Goal: Task Accomplishment & Management: Complete application form

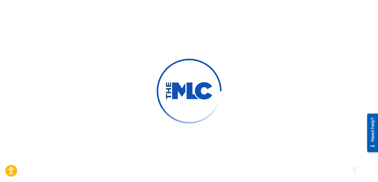
click at [59, 15] on div at bounding box center [189, 91] width 378 height 182
click at [215, 35] on div at bounding box center [189, 91] width 378 height 182
click at [188, 25] on div at bounding box center [189, 91] width 378 height 182
click at [266, 67] on div at bounding box center [189, 91] width 378 height 182
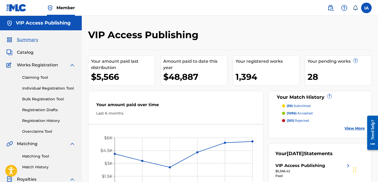
click at [175, 90] on div "Your amount paid last distribution $5,566 Amount paid to date this year $48,887…" at bounding box center [230, 126] width 284 height 153
click at [68, 88] on link "Individual Registration Tool" at bounding box center [48, 89] width 53 height 6
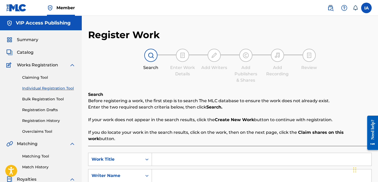
click at [130, 81] on div "Search Enter Work Details Add Writers Add Publishers & Shares Add Recording Rev…" at bounding box center [230, 66] width 284 height 35
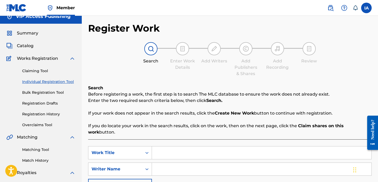
scroll to position [16, 0]
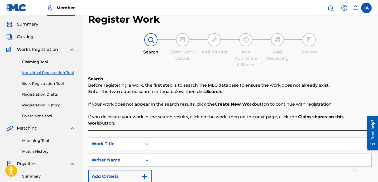
click at [234, 75] on div "Register Work Search Enter Work Details Add Writers Add Publishers & Shares Add…" at bounding box center [230, 117] width 284 height 209
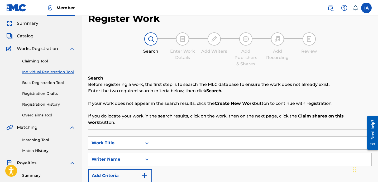
scroll to position [17, 0]
click at [28, 39] on span "Catalog" at bounding box center [25, 36] width 17 height 6
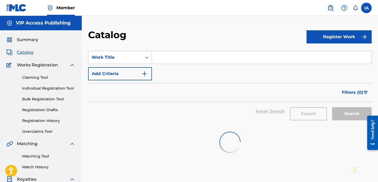
click at [30, 35] on div "Summary Catalog Works Registration Claiming Tool Individual Registration Tool B…" at bounding box center [41, 166] width 82 height 272
click at [198, 59] on input "Search Form" at bounding box center [262, 57] width 220 height 13
paste input "TURNT UP"
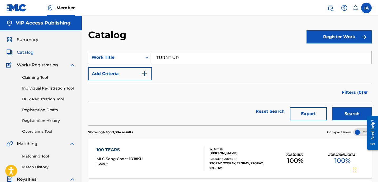
type input "TURNT UP"
click at [344, 110] on button "Search" at bounding box center [352, 113] width 40 height 13
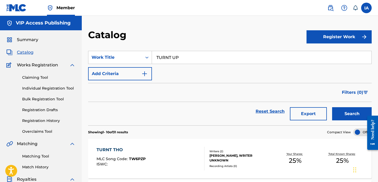
click at [61, 88] on link "Individual Registration Tool" at bounding box center [48, 89] width 53 height 6
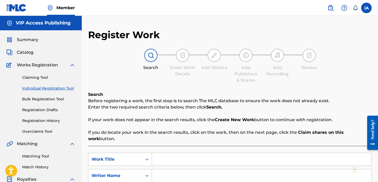
click at [241, 153] on input "Search Form" at bounding box center [262, 159] width 220 height 13
paste input "TURNT UP"
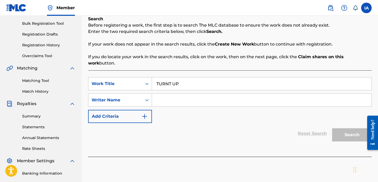
type input "TURNT UP"
click at [245, 94] on input "Search Form" at bounding box center [262, 100] width 220 height 13
paste input "CIBER ANER"
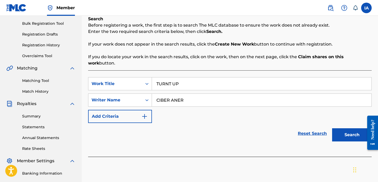
type input "CIBER ANER"
click at [354, 129] on button "Search" at bounding box center [352, 135] width 40 height 13
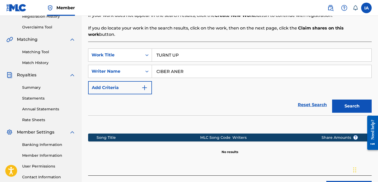
scroll to position [145, 0]
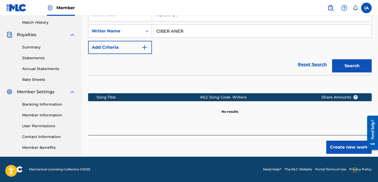
click at [346, 141] on button "Create new work" at bounding box center [349, 147] width 45 height 13
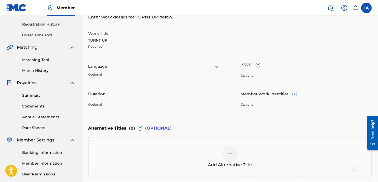
scroll to position [90, 0]
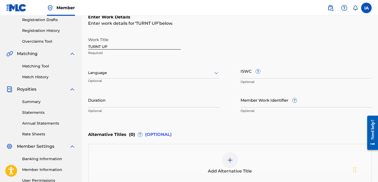
click at [143, 74] on div at bounding box center [153, 73] width 131 height 7
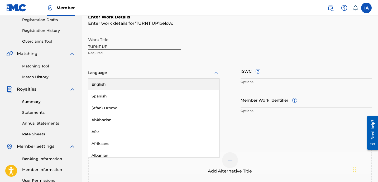
click at [143, 87] on div "English" at bounding box center [153, 85] width 131 height 12
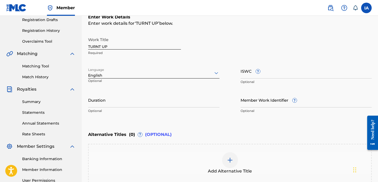
drag, startPoint x: 145, startPoint y: 100, endPoint x: 155, endPoint y: 100, distance: 10.8
click at [144, 100] on input "Duration" at bounding box center [153, 100] width 131 height 15
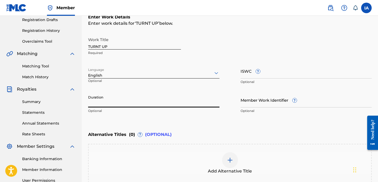
click at [106, 102] on input "Duration" at bounding box center [153, 100] width 131 height 15
type input "02:01"
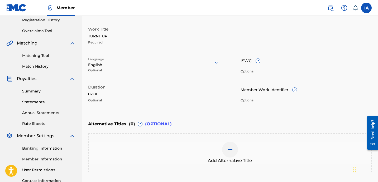
scroll to position [101, 0]
click at [231, 140] on div "Add Alternative Title" at bounding box center [230, 152] width 284 height 39
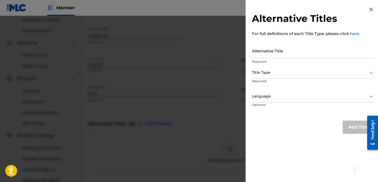
click at [292, 63] on p "Required" at bounding box center [313, 61] width 122 height 5
click at [291, 54] on input "Alternative Title" at bounding box center [313, 50] width 122 height 15
paste input "TURNT UP FEAT BANKBRO323"
type input "TURNT UP FEAT BANKBRO323"
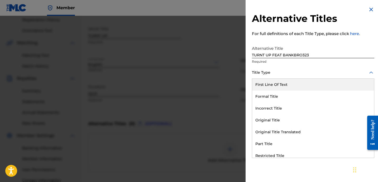
click at [283, 68] on div "Title Type" at bounding box center [313, 73] width 122 height 12
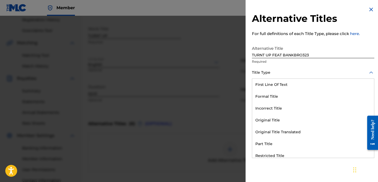
scroll to position [51, 0]
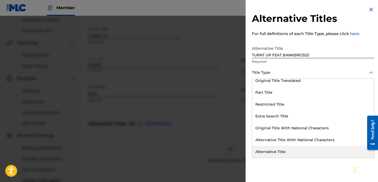
click at [299, 157] on div "Alternative Title" at bounding box center [313, 152] width 122 height 12
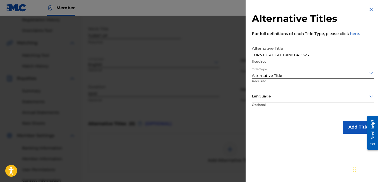
click at [291, 89] on div "Alternative Title TURNT UP FEAT BANKBRO323 Required Title Type option Alternati…" at bounding box center [313, 78] width 122 height 71
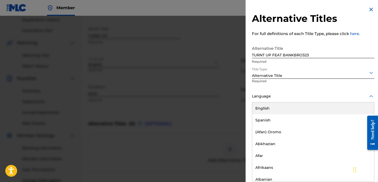
click at [298, 105] on div "English" at bounding box center [313, 109] width 122 height 12
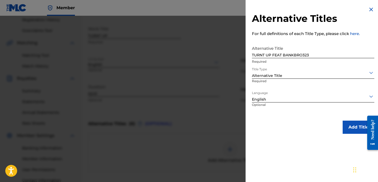
click at [354, 125] on button "Add Title" at bounding box center [359, 127] width 32 height 13
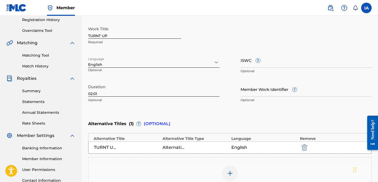
click at [222, 117] on div "Enter Work Details Enter work details for ‘ TURNT UP ’ below. Work Title TURNT …" at bounding box center [230, 54] width 284 height 128
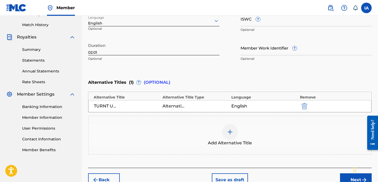
scroll to position [172, 0]
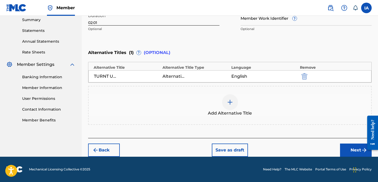
click at [346, 146] on button "Next" at bounding box center [356, 150] width 32 height 13
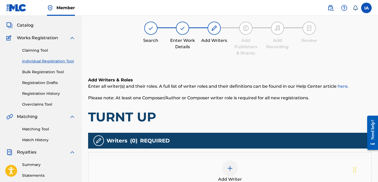
scroll to position [24, 0]
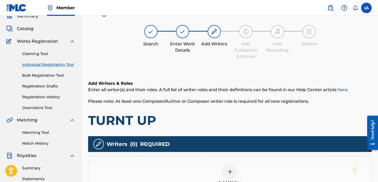
click at [237, 120] on h1 "TURNT UP" at bounding box center [230, 121] width 284 height 16
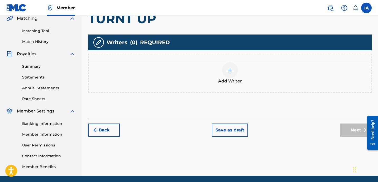
click at [247, 76] on div "Add Writer" at bounding box center [230, 73] width 283 height 22
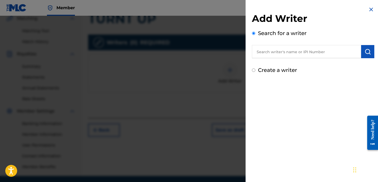
click at [312, 55] on input "text" at bounding box center [306, 51] width 109 height 13
paste input "CIBER ANER"
type input "CIBER ANER"
click at [365, 52] on img "submit" at bounding box center [368, 52] width 6 height 6
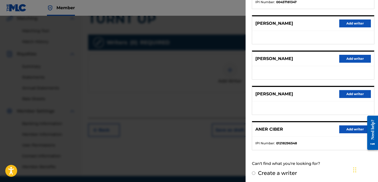
scroll to position [91, 0]
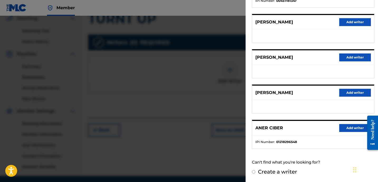
click at [352, 128] on button "Add writer" at bounding box center [355, 128] width 32 height 8
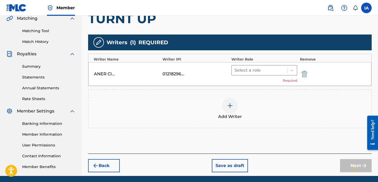
click at [281, 73] on div at bounding box center [260, 70] width 50 height 7
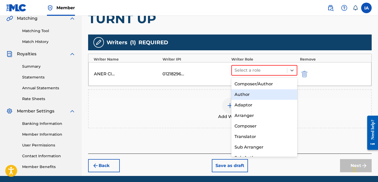
click at [266, 91] on div "Author" at bounding box center [265, 94] width 66 height 11
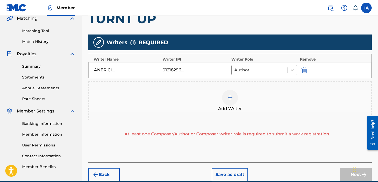
click at [240, 107] on span "Add Writer" at bounding box center [230, 109] width 24 height 6
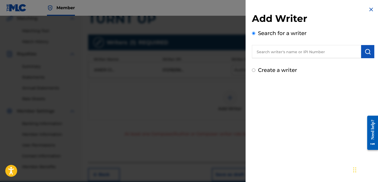
click at [304, 54] on input "text" at bounding box center [306, 51] width 109 height 13
paste input "[PERSON_NAME] [PERSON_NAME]"
type input "[PERSON_NAME] [PERSON_NAME]"
click at [369, 54] on img "submit" at bounding box center [368, 52] width 6 height 6
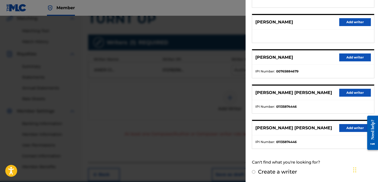
click at [363, 95] on button "Add writer" at bounding box center [355, 93] width 32 height 8
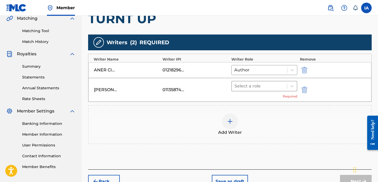
click at [270, 83] on div at bounding box center [260, 86] width 50 height 7
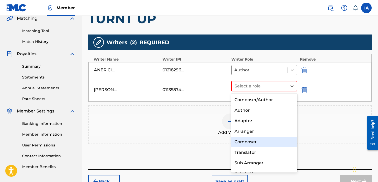
click at [262, 139] on div "Composer" at bounding box center [265, 142] width 66 height 11
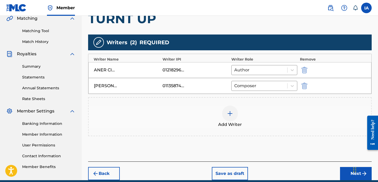
scroll to position [148, 0]
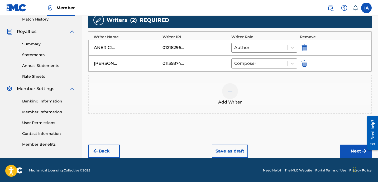
click at [353, 153] on button "Next" at bounding box center [356, 151] width 32 height 13
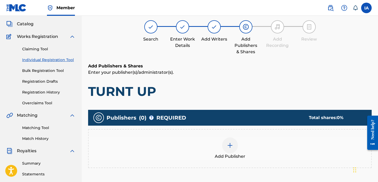
scroll to position [24, 0]
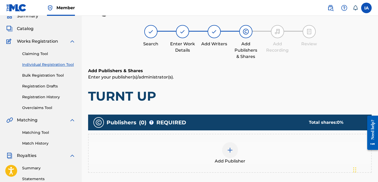
click at [266, 134] on div "Add Publisher" at bounding box center [230, 153] width 284 height 39
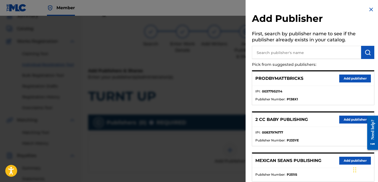
click at [323, 53] on input "text" at bounding box center [306, 52] width 109 height 13
type input "OTR"
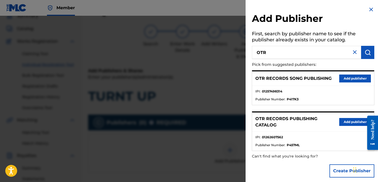
click at [353, 121] on button "Add publisher" at bounding box center [355, 122] width 32 height 8
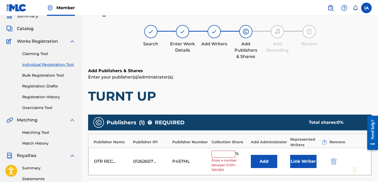
scroll to position [73, 0]
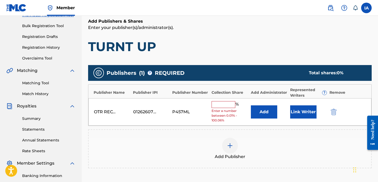
click at [221, 103] on input "text" at bounding box center [224, 104] width 24 height 7
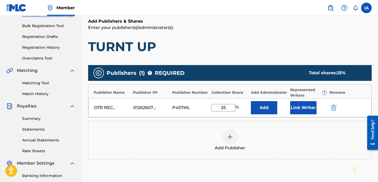
type input "25"
click at [266, 107] on button "Add" at bounding box center [264, 107] width 26 height 13
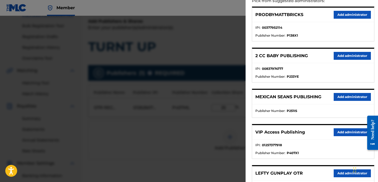
scroll to position [74, 0]
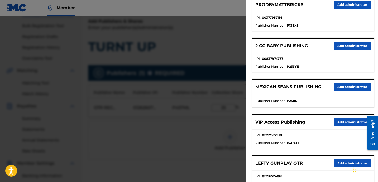
click at [346, 123] on button "Add administrator" at bounding box center [352, 123] width 37 height 8
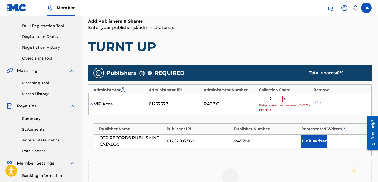
click at [266, 98] on input "2" at bounding box center [271, 99] width 24 height 7
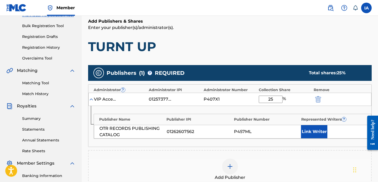
type input "25"
click at [315, 134] on button "Link Writer" at bounding box center [314, 131] width 26 height 13
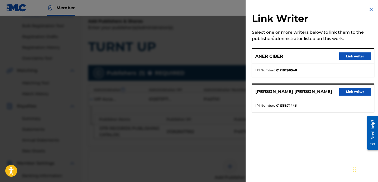
click at [349, 55] on button "Link writer" at bounding box center [355, 57] width 32 height 8
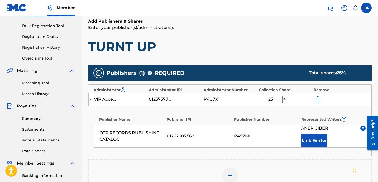
click at [233, 33] on div "Add Publishers & Shares Enter your publisher(s)/administrator(s). TURNT UP" at bounding box center [230, 36] width 284 height 36
click at [216, 26] on p "Enter your publisher(s)/administrator(s)." at bounding box center [230, 28] width 284 height 6
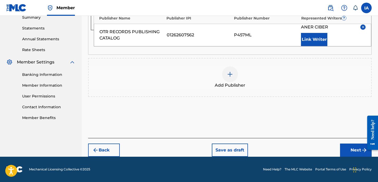
click at [231, 89] on div "Add Publisher" at bounding box center [230, 77] width 284 height 39
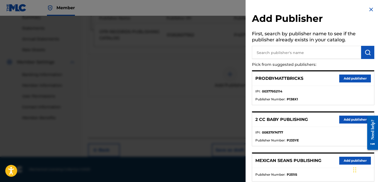
drag, startPoint x: 297, startPoint y: 59, endPoint x: 297, endPoint y: 56, distance: 3.2
click at [297, 59] on p "Pick from suggested publishers:" at bounding box center [298, 64] width 92 height 11
click at [297, 56] on input "text" at bounding box center [306, 52] width 109 height 13
paste input "FARIEL"
type input "FARIEL"
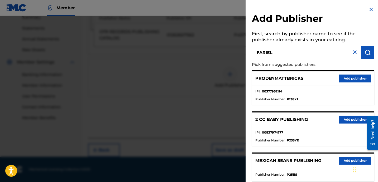
click at [369, 50] on button "submit" at bounding box center [367, 52] width 13 height 13
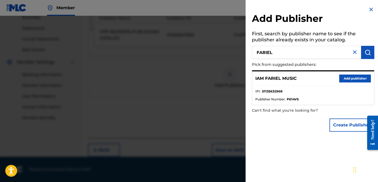
click at [352, 77] on button "Add publisher" at bounding box center [355, 79] width 32 height 8
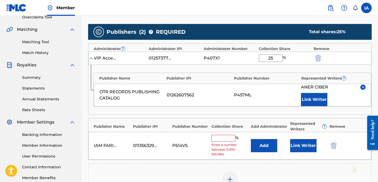
scroll to position [116, 0]
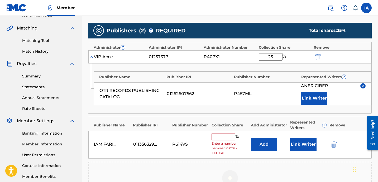
click at [223, 143] on span "Enter a number between 0.01% - 100.06%" at bounding box center [230, 148] width 37 height 14
click at [225, 138] on input "text" at bounding box center [224, 137] width 24 height 7
type input "50"
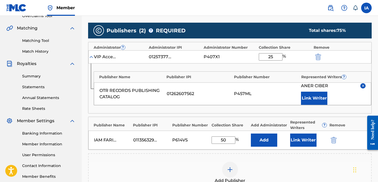
click at [257, 136] on button "Add" at bounding box center [264, 140] width 26 height 13
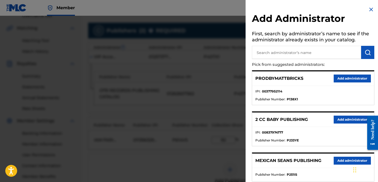
scroll to position [117, 0]
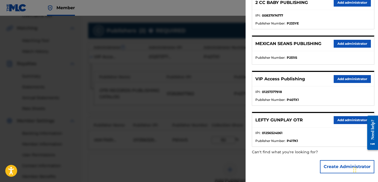
click at [344, 79] on button "Add administrator" at bounding box center [352, 79] width 37 height 8
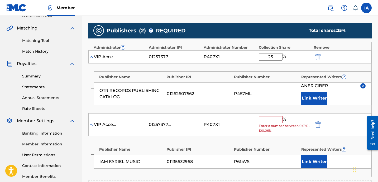
click at [271, 122] on input "text" at bounding box center [271, 119] width 24 height 7
type input "50"
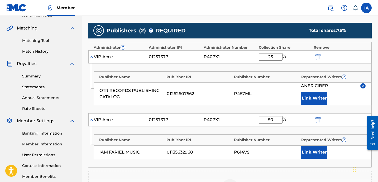
click at [323, 153] on button "Link Writer" at bounding box center [314, 152] width 26 height 13
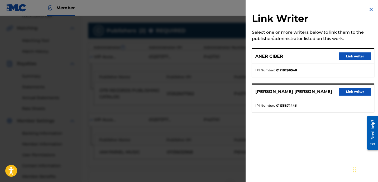
click at [346, 93] on button "Link writer" at bounding box center [355, 92] width 32 height 8
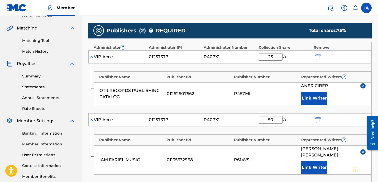
scroll to position [117, 0]
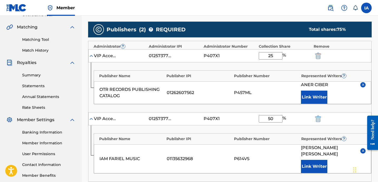
click at [266, 98] on div "OTR RECORDS PUBLISHING CATALOG 01262607562 P457ML ANER CIBER Link Writer" at bounding box center [232, 93] width 277 height 23
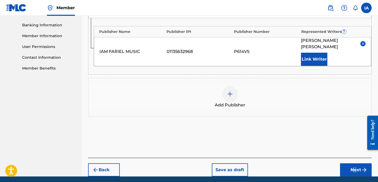
click at [346, 164] on button "Next" at bounding box center [356, 170] width 32 height 13
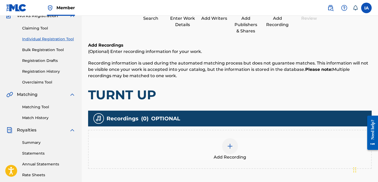
scroll to position [24, 0]
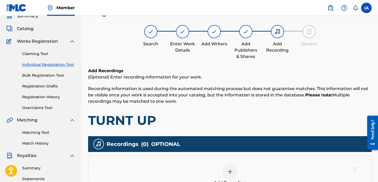
click at [281, 117] on h1 "TURNT UP" at bounding box center [230, 121] width 284 height 16
click at [212, 102] on p "Recording information is used during the automated matching process but does no…" at bounding box center [230, 95] width 284 height 19
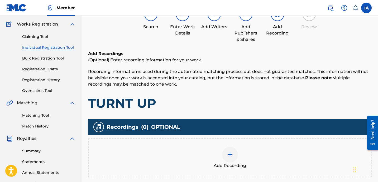
scroll to position [55, 0]
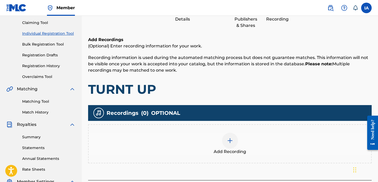
click at [240, 149] on span "Add Recording" at bounding box center [230, 152] width 32 height 6
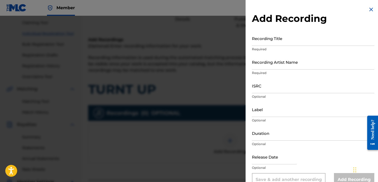
click at [278, 39] on input "Recording Title" at bounding box center [313, 38] width 122 height 15
paste input "TURNT UP"
type input "TURNT UP"
click at [282, 64] on input "Recording Artist Name" at bounding box center [313, 62] width 122 height 15
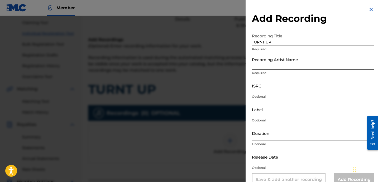
paste input "BLANCO15"
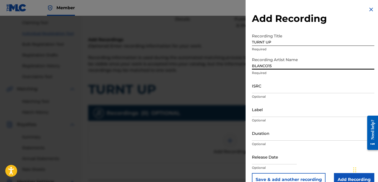
type input "BLANCO15"
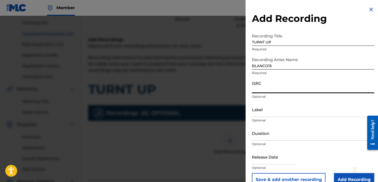
click at [294, 82] on input "ISRC" at bounding box center [313, 85] width 122 height 15
paste input "USLD91752248"
type input "USLD91752248"
click at [268, 108] on input "Label" at bounding box center [313, 109] width 122 height 15
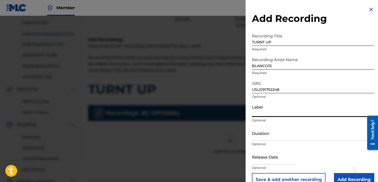
paste input "OTR RECORDS NINOS MGMT"
type input "OTR RECORDS NINOS MGMT"
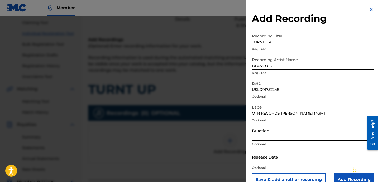
click at [270, 134] on input "Duration" at bounding box center [313, 133] width 122 height 15
click at [281, 135] on input "Duration" at bounding box center [313, 133] width 122 height 15
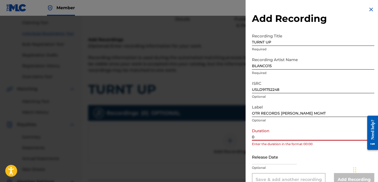
paste input "2:01"
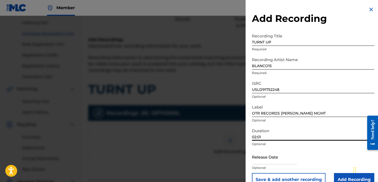
type input "02:01"
click at [337, 174] on input "Add Recording" at bounding box center [354, 179] width 40 height 13
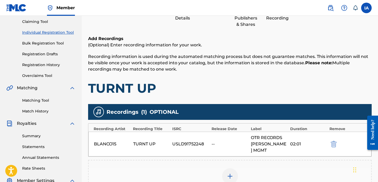
click at [245, 82] on h1 "TURNT UP" at bounding box center [230, 89] width 284 height 16
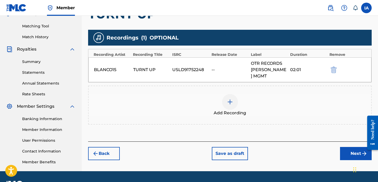
scroll to position [145, 0]
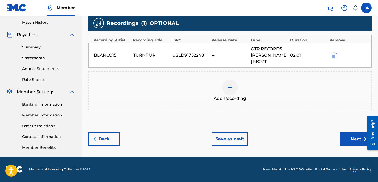
click at [346, 133] on button "Next" at bounding box center [356, 139] width 32 height 13
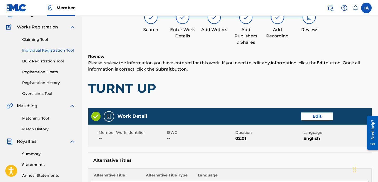
scroll to position [24, 0]
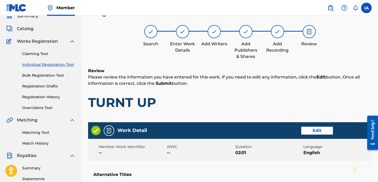
click at [270, 107] on h1 "TURNT UP" at bounding box center [230, 103] width 284 height 16
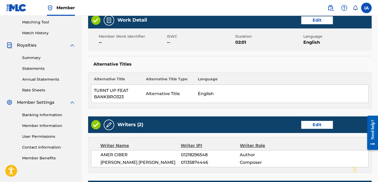
scroll to position [134, 0]
click at [251, 74] on div "Alternative Title Alternative Title Type Language TURNT UP FEAT BANKBRO323 Alte…" at bounding box center [230, 90] width 284 height 36
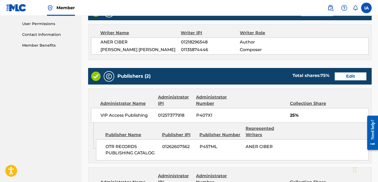
scroll to position [248, 0]
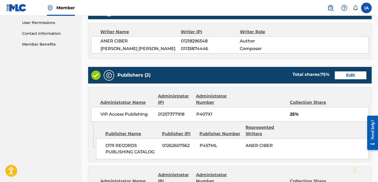
click at [234, 70] on div "Publishers (2) Total shares: 75 % Edit" at bounding box center [230, 75] width 284 height 17
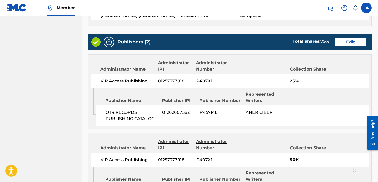
scroll to position [292, 0]
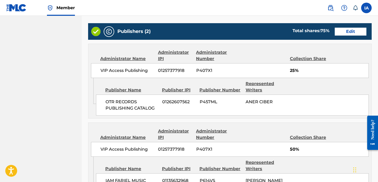
click at [258, 122] on div "Publishers (2) Total shares: 75 % Edit Administrator Name Administrator IPI Adm…" at bounding box center [230, 110] width 284 height 174
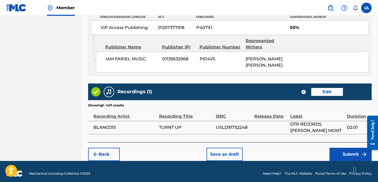
scroll to position [417, 0]
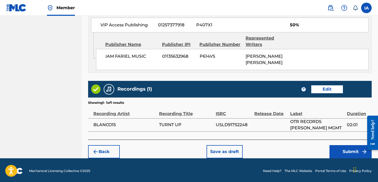
click at [342, 148] on button "Submit" at bounding box center [351, 151] width 42 height 13
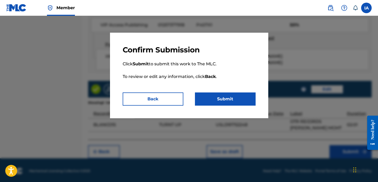
click at [240, 100] on button "Submit" at bounding box center [225, 99] width 61 height 13
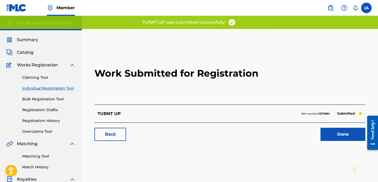
click at [207, 96] on h2 "Work Submitted for Registration" at bounding box center [230, 73] width 271 height 63
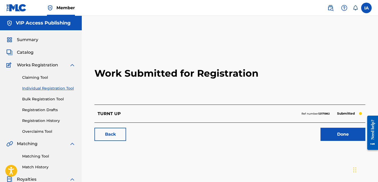
click at [28, 51] on span "Catalog" at bounding box center [25, 52] width 17 height 6
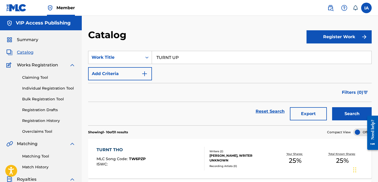
click at [249, 46] on section "SearchWithCriteriad68ed5d3-83aa-425a-b25e-bd9f2306f66b Work Title TURNT UP Add …" at bounding box center [230, 85] width 284 height 81
drag, startPoint x: 155, startPoint y: 22, endPoint x: 111, endPoint y: 2, distance: 47.6
paste input "ROPHIES"
type input "TROPHIES"
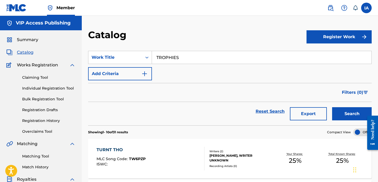
click at [332, 107] on button "Search" at bounding box center [352, 113] width 40 height 13
click at [182, 26] on div "Catalog Register Work SearchWithCriteriad68ed5d3-83aa-425a-b25e-bd9f2306f66b Wo…" at bounding box center [230, 159] width 296 height 286
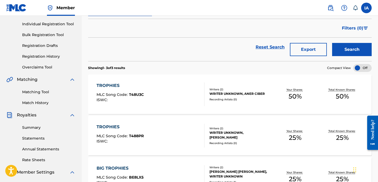
scroll to position [95, 0]
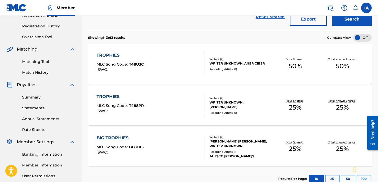
click at [222, 65] on div "WRITER UNKNOWN, ANER CIBER" at bounding box center [241, 63] width 62 height 5
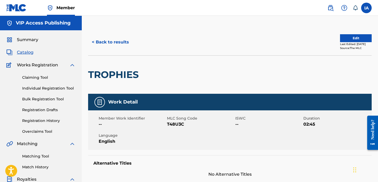
click at [218, 73] on div "TROPHIES" at bounding box center [230, 74] width 284 height 39
click at [327, 40] on div "Edit Last Edited: September 11, 2025 Source: The MLC" at bounding box center [301, 42] width 142 height 16
click at [340, 38] on button "Edit" at bounding box center [356, 38] width 32 height 8
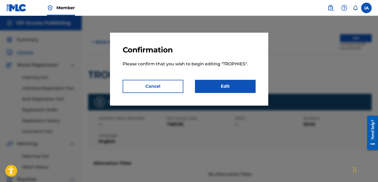
click at [244, 86] on link "Edit" at bounding box center [225, 86] width 61 height 13
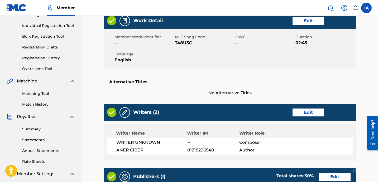
scroll to position [66, 0]
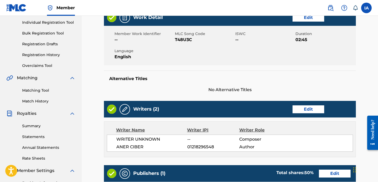
click at [299, 112] on link "Edit" at bounding box center [309, 110] width 32 height 8
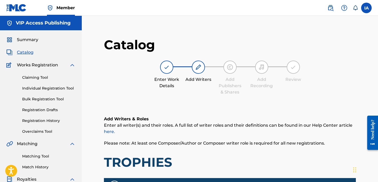
scroll to position [100, 0]
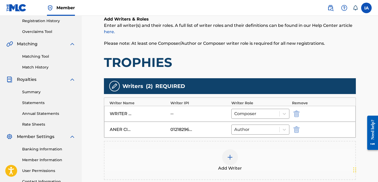
click at [297, 114] on img "submit" at bounding box center [297, 114] width 6 height 6
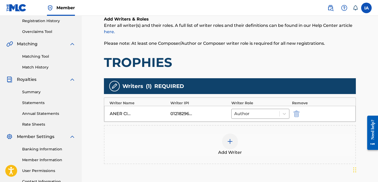
click at [249, 142] on div "Add Writer" at bounding box center [230, 145] width 251 height 22
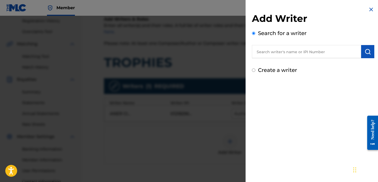
click at [323, 49] on input "text" at bounding box center [306, 51] width 109 height 13
paste input "[PERSON_NAME] [PERSON_NAME]"
type input "[PERSON_NAME] [PERSON_NAME]"
click at [365, 51] on img "submit" at bounding box center [368, 52] width 6 height 6
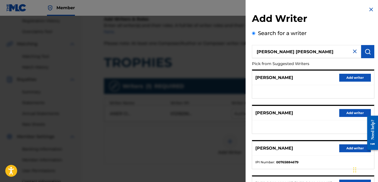
click at [290, 94] on ul at bounding box center [313, 91] width 122 height 13
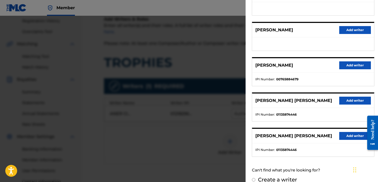
scroll to position [91, 0]
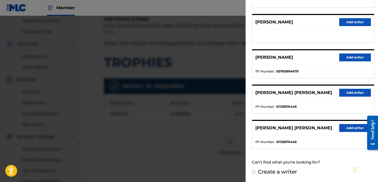
click at [353, 94] on button "Add writer" at bounding box center [355, 93] width 32 height 8
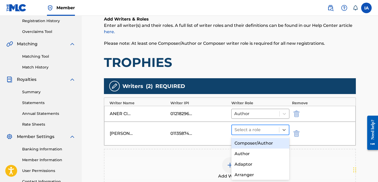
click at [270, 128] on div at bounding box center [256, 129] width 42 height 7
click at [259, 134] on div "Select a role" at bounding box center [255, 130] width 47 height 10
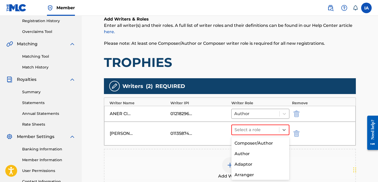
scroll to position [44, 0]
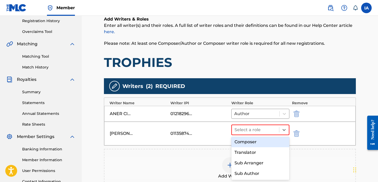
click at [257, 144] on div "Composer" at bounding box center [261, 142] width 58 height 11
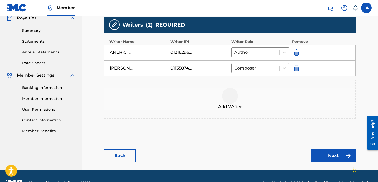
scroll to position [175, 0]
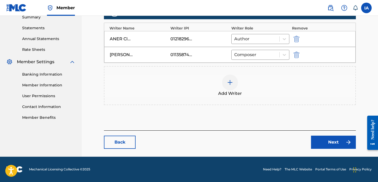
click at [320, 140] on link "Next" at bounding box center [333, 142] width 45 height 13
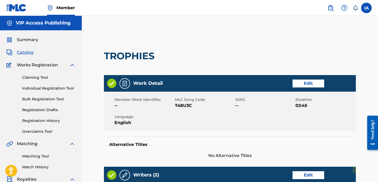
click at [256, 94] on div "Member Work Identifier -- MLC Song Code T48U3C ISWC -- Duration 02:45 Language …" at bounding box center [230, 112] width 252 height 40
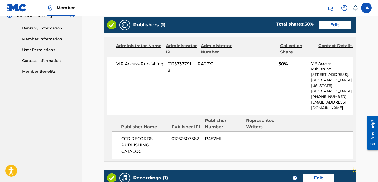
scroll to position [203, 0]
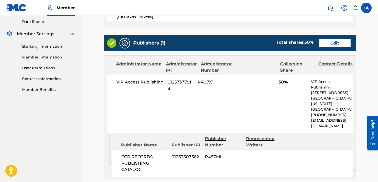
click at [331, 39] on link "Edit" at bounding box center [335, 43] width 32 height 8
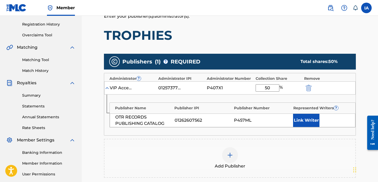
scroll to position [113, 0]
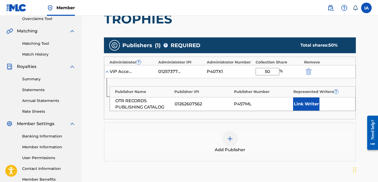
click at [250, 139] on div "Add Publisher" at bounding box center [230, 142] width 251 height 22
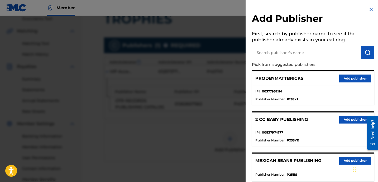
click at [289, 51] on input "text" at bounding box center [306, 52] width 109 height 13
paste input "FARIEL"
type input "FARIEL"
click at [366, 51] on img "submit" at bounding box center [368, 52] width 6 height 6
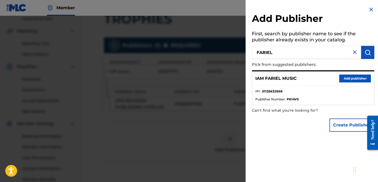
click at [352, 79] on button "Add publisher" at bounding box center [355, 79] width 32 height 8
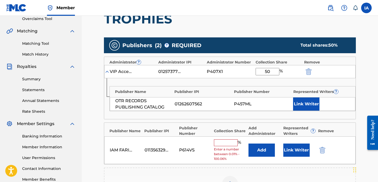
drag, startPoint x: 275, startPoint y: 74, endPoint x: 230, endPoint y: 49, distance: 51.9
click at [239, 54] on div "Publishers ( 2 ) ? REQUIRED Total shares: 50 % Administrator ? Administrator IP…" at bounding box center [230, 121] width 252 height 169
click at [233, 143] on input "text" at bounding box center [226, 143] width 24 height 7
paste input "50"
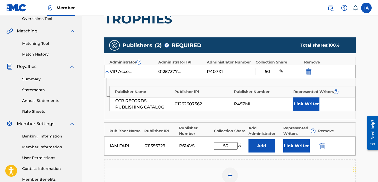
type input "50"
click at [261, 152] on button "Add" at bounding box center [262, 146] width 26 height 13
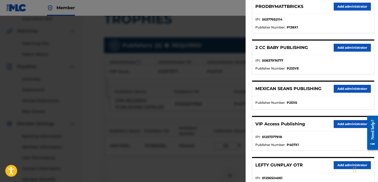
scroll to position [79, 0]
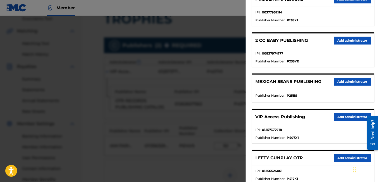
click at [344, 115] on button "Add administrator" at bounding box center [352, 117] width 37 height 8
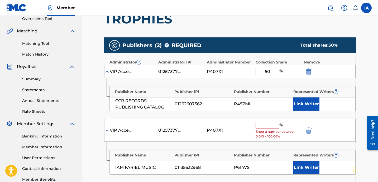
click at [272, 126] on input "text" at bounding box center [268, 125] width 24 height 7
paste input "50"
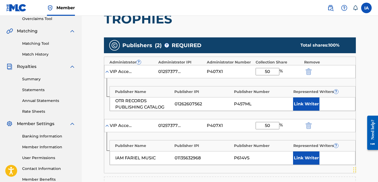
type input "50"
click at [299, 156] on button "Link Writer" at bounding box center [306, 158] width 26 height 13
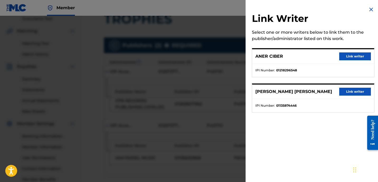
click at [351, 91] on button "Link writer" at bounding box center [355, 92] width 32 height 8
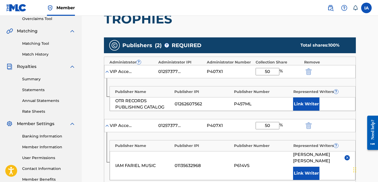
click at [310, 100] on button "Link Writer" at bounding box center [306, 104] width 26 height 13
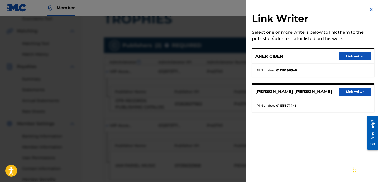
click at [342, 57] on button "Link writer" at bounding box center [355, 57] width 32 height 8
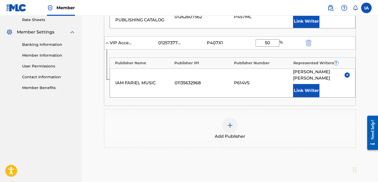
scroll to position [264, 0]
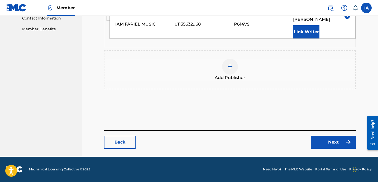
click at [324, 147] on link "Next" at bounding box center [333, 142] width 45 height 13
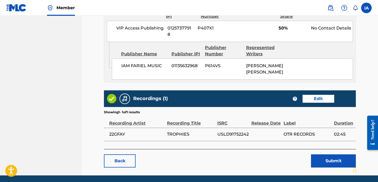
scroll to position [390, 0]
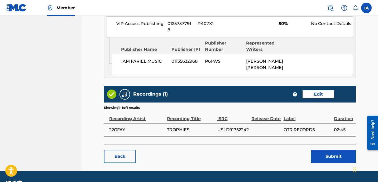
click at [318, 150] on button "Submit" at bounding box center [333, 156] width 45 height 13
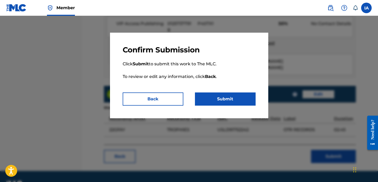
click at [249, 98] on button "Submit" at bounding box center [225, 99] width 61 height 13
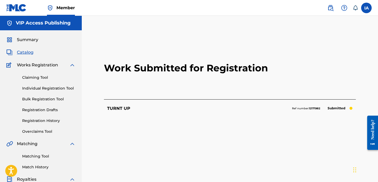
click at [70, 90] on link "Individual Registration Tool" at bounding box center [48, 89] width 53 height 6
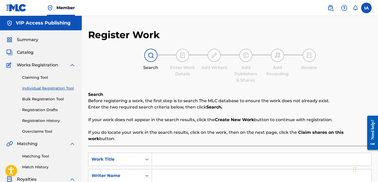
click at [257, 158] on input "Search Form" at bounding box center [262, 159] width 220 height 13
paste input "TRAPSIDE"
type input "TRAPSIDE"
click at [256, 173] on input "Search Form" at bounding box center [262, 176] width 220 height 13
click at [211, 171] on input "Search Form" at bounding box center [262, 176] width 220 height 13
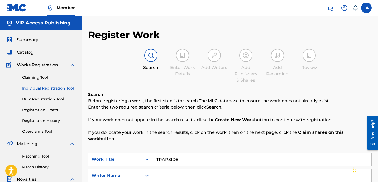
paste input "[PERSON_NAME] [PERSON_NAME]"
click at [261, 170] on input "[PERSON_NAME] [PERSON_NAME]" at bounding box center [262, 176] width 220 height 13
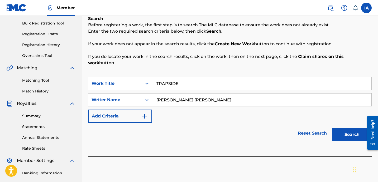
scroll to position [100, 0]
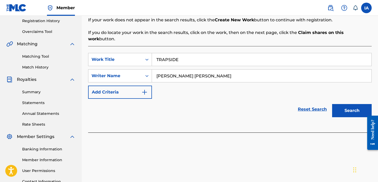
type input "[PERSON_NAME] [PERSON_NAME]"
click at [343, 109] on button "Search" at bounding box center [352, 110] width 40 height 13
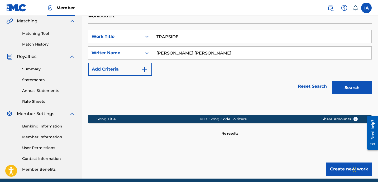
scroll to position [145, 0]
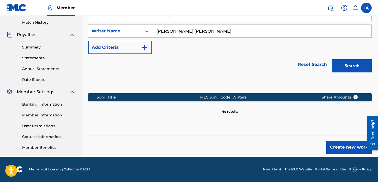
click at [339, 141] on button "Create new work" at bounding box center [349, 147] width 45 height 13
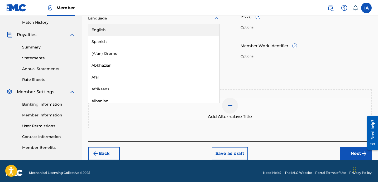
click at [157, 23] on div "Language" at bounding box center [153, 18] width 131 height 11
click at [165, 28] on div "English" at bounding box center [153, 30] width 131 height 12
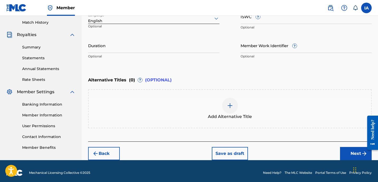
click at [136, 41] on input "Duration" at bounding box center [153, 45] width 131 height 15
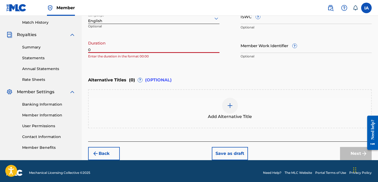
paste input "2:47"
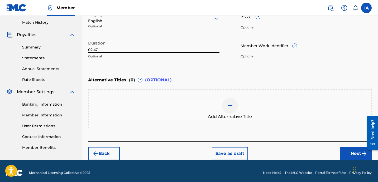
type input "02:47"
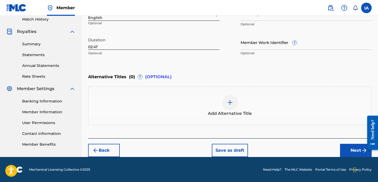
click at [220, 52] on div "Work Title TRAPSIDE Required Language English Optional ISWC ? Optional Duration…" at bounding box center [230, 18] width 284 height 82
drag, startPoint x: 240, startPoint y: 74, endPoint x: 222, endPoint y: 70, distance: 18.2
click at [216, 61] on div "Enter Work Details Enter work details for ‘ TRAPSIDE ’ below. Work Title TRAPSI…" at bounding box center [230, 8] width 284 height 128
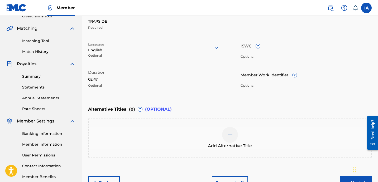
scroll to position [143, 0]
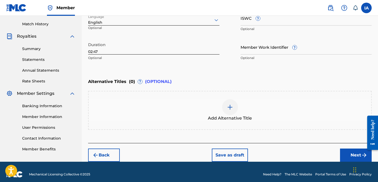
click at [246, 81] on div "Alternative Titles ( 0 ) ? (OPTIONAL)" at bounding box center [230, 82] width 284 height 12
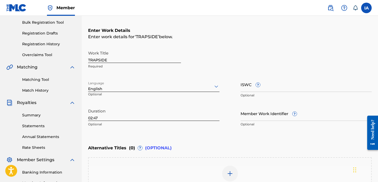
scroll to position [96, 0]
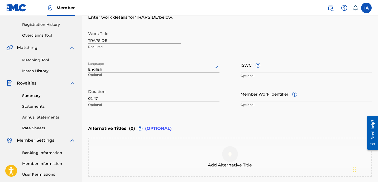
click at [225, 114] on div "Enter Work Details Enter work details for ‘ TRAPSIDE ’ below. Work Title TRAPSI…" at bounding box center [230, 59] width 284 height 128
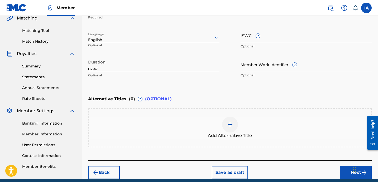
scroll to position [148, 0]
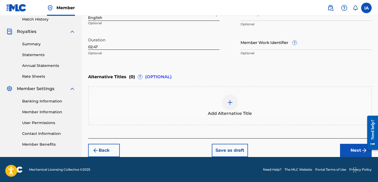
click at [321, 142] on div "Back Save as draft Next" at bounding box center [230, 148] width 284 height 19
click at [346, 151] on button "Next" at bounding box center [356, 150] width 32 height 13
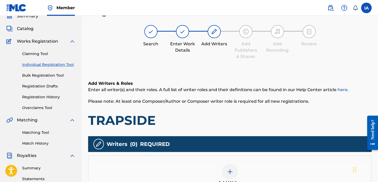
click at [217, 112] on div "Add Writers & Roles Enter all writer(s) and their roles. A full list of writer …" at bounding box center [230, 105] width 284 height 48
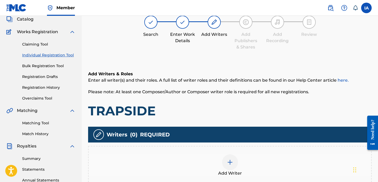
scroll to position [44, 0]
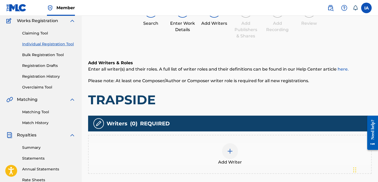
click at [243, 149] on div "Add Writer" at bounding box center [230, 155] width 283 height 22
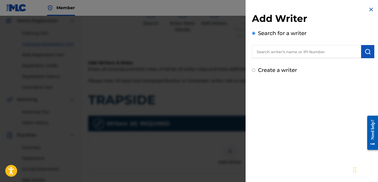
click at [284, 47] on input "text" at bounding box center [306, 51] width 109 height 13
click at [296, 49] on input "text" at bounding box center [306, 51] width 109 height 13
paste input "[PERSON_NAME] [PERSON_NAME]"
type input "[PERSON_NAME] [PERSON_NAME]"
click at [367, 51] on img "submit" at bounding box center [368, 52] width 6 height 6
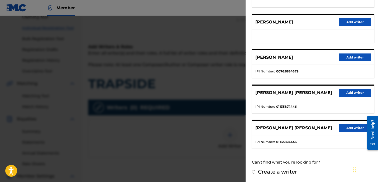
scroll to position [132, 0]
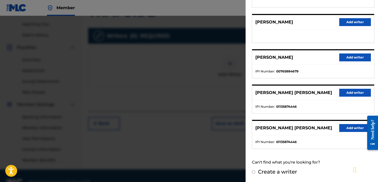
click at [326, 136] on ul "IPI Number : 01135874446" at bounding box center [313, 142] width 122 height 13
click at [347, 130] on button "Add writer" at bounding box center [355, 128] width 32 height 8
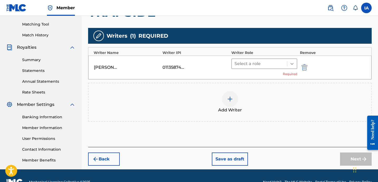
drag, startPoint x: 291, startPoint y: 62, endPoint x: 289, endPoint y: 64, distance: 2.9
click at [291, 62] on icon at bounding box center [292, 63] width 5 height 5
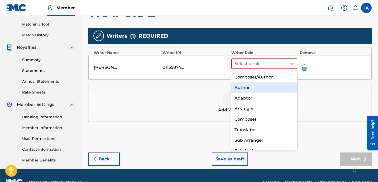
click at [272, 85] on div "Author" at bounding box center [265, 88] width 66 height 11
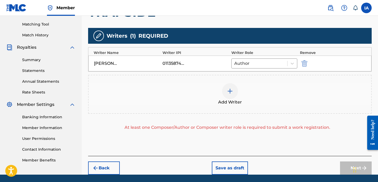
click at [248, 107] on div "Add Writer" at bounding box center [230, 94] width 284 height 39
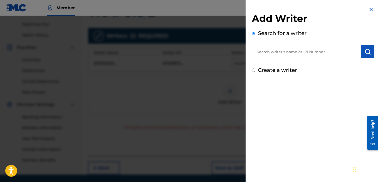
click at [264, 97] on div "Add Writer Search for a writer Create a writer" at bounding box center [313, 91] width 135 height 182
click at [367, 5] on div "Add Writer Search for a writer Create a writer" at bounding box center [313, 40] width 135 height 81
click at [370, 10] on img at bounding box center [371, 9] width 6 height 6
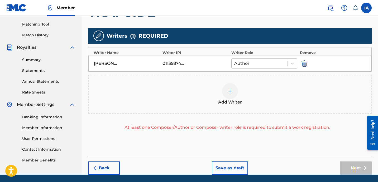
click at [272, 65] on div at bounding box center [259, 63] width 50 height 7
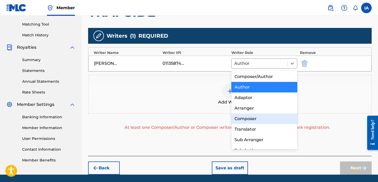
click at [255, 121] on div "Composer" at bounding box center [265, 119] width 66 height 11
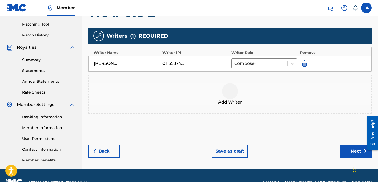
click at [342, 154] on button "Next" at bounding box center [356, 151] width 32 height 13
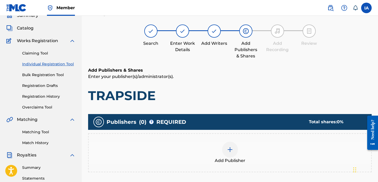
scroll to position [24, 0]
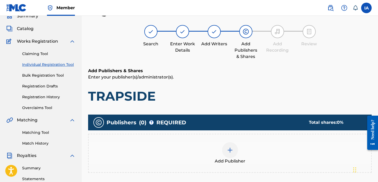
click at [246, 153] on div "Add Publisher" at bounding box center [230, 154] width 283 height 22
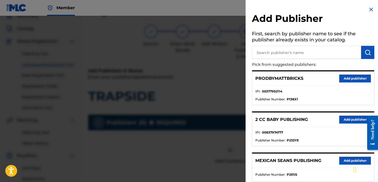
click at [331, 54] on input "text" at bounding box center [306, 52] width 109 height 13
paste input "[PERSON_NAME] [PERSON_NAME]"
type input "[PERSON_NAME] [PERSON_NAME]"
click at [307, 53] on input "text" at bounding box center [306, 52] width 109 height 13
paste input "FARIEL"
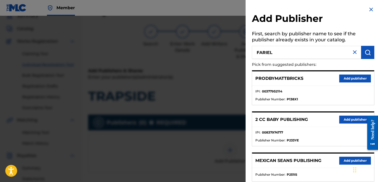
type input "FARIEL"
click at [367, 54] on img "submit" at bounding box center [368, 52] width 6 height 6
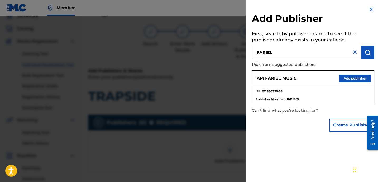
click at [351, 77] on button "Add publisher" at bounding box center [355, 79] width 32 height 8
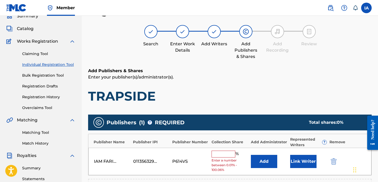
click at [193, 62] on div "Register Work Search Enter Work Details Add Writers Add Publishers & Shares Add…" at bounding box center [230, 141] width 284 height 273
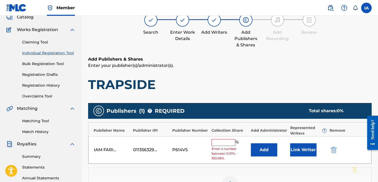
scroll to position [44, 0]
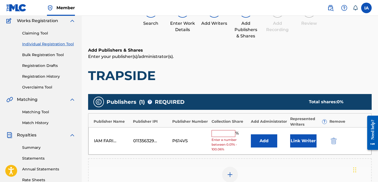
click at [224, 133] on input "text" at bounding box center [224, 133] width 24 height 7
type input "50"
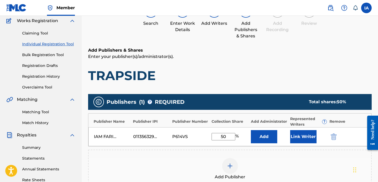
drag, startPoint x: 230, startPoint y: 139, endPoint x: 205, endPoint y: 120, distance: 32.1
click at [209, 124] on div "Publisher Name Publisher IPI Publisher Number Collection Share Add Administrato…" at bounding box center [230, 130] width 284 height 33
click at [272, 137] on button "Add" at bounding box center [264, 136] width 26 height 13
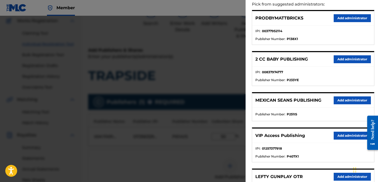
scroll to position [61, 0]
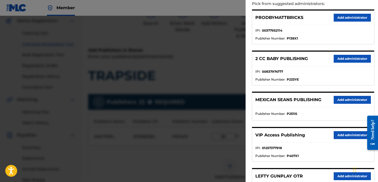
click at [335, 135] on button "Add administrator" at bounding box center [352, 135] width 37 height 8
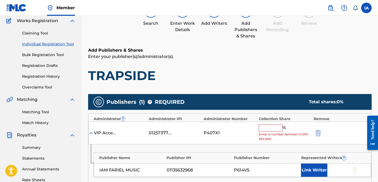
click at [270, 130] on input "text" at bounding box center [271, 128] width 24 height 7
paste input "50"
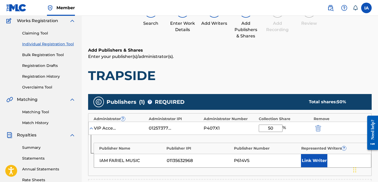
type input "50"
click at [314, 160] on button "Link Writer" at bounding box center [314, 160] width 26 height 13
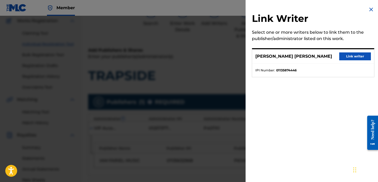
click at [349, 57] on button "Link writer" at bounding box center [355, 57] width 32 height 8
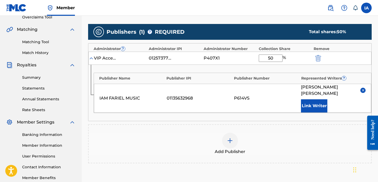
scroll to position [157, 0]
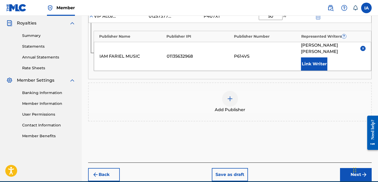
click at [347, 172] on button "Next" at bounding box center [356, 174] width 32 height 13
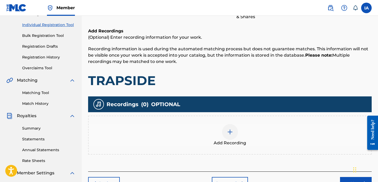
scroll to position [87, 0]
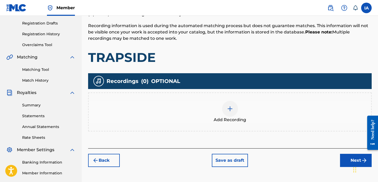
click at [258, 119] on div "Add Recording" at bounding box center [230, 112] width 283 height 22
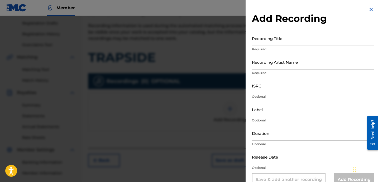
click at [283, 36] on input "Recording Title" at bounding box center [313, 38] width 122 height 15
click at [289, 42] on input "Recording Title" at bounding box center [313, 38] width 122 height 15
paste input "TRAPSIDE"
type input "TRAPSIDE"
click at [295, 62] on input "Recording Artist Name" at bounding box center [313, 62] width 122 height 15
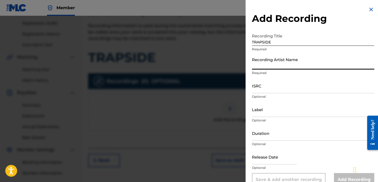
click at [284, 68] on input "Recording Artist Name" at bounding box center [313, 62] width 122 height 15
paste input "TRAPPBOYY"
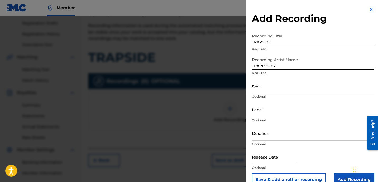
type input "TRAPPBOYY"
click at [273, 89] on input "ISRC" at bounding box center [313, 85] width 122 height 15
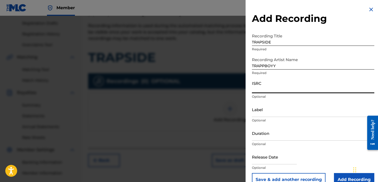
click at [273, 93] on input "ISRC" at bounding box center [313, 85] width 122 height 15
paste input "QZWFH2467700"
type input "QZWFH2467700"
click at [277, 102] on div "ISRC QZWFH2467700 Optional" at bounding box center [313, 90] width 122 height 24
click at [273, 112] on input "Label" at bounding box center [313, 109] width 122 height 15
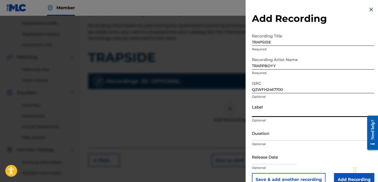
click at [279, 114] on input "Label" at bounding box center [313, 109] width 122 height 15
paste input "WCG ENTERTAINMENT"
type input "WCG ENTERTAINMENT"
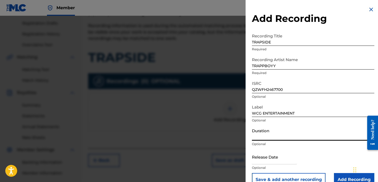
click at [289, 134] on input "Duration" at bounding box center [313, 133] width 122 height 15
click at [280, 137] on input "Duration" at bounding box center [313, 133] width 122 height 15
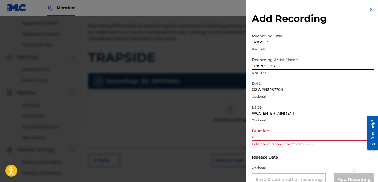
paste input "2:47"
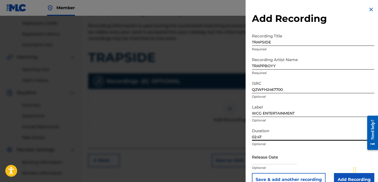
type input "02:47"
click at [334, 178] on input "Add Recording" at bounding box center [354, 179] width 40 height 13
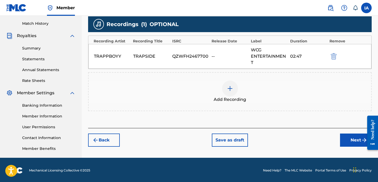
scroll to position [145, 0]
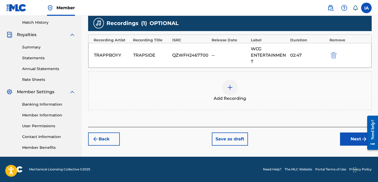
click at [345, 147] on div "Register Work Search Enter Work Details Add Writers Add Publishers & Shares Add…" at bounding box center [230, 20] width 296 height 273
click at [350, 140] on button "Next" at bounding box center [356, 139] width 32 height 13
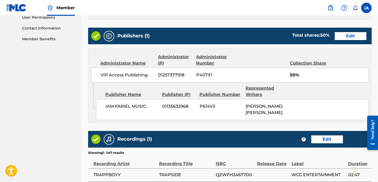
scroll to position [305, 0]
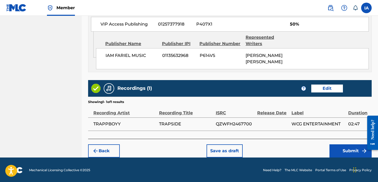
click at [342, 152] on button "Submit" at bounding box center [351, 151] width 42 height 13
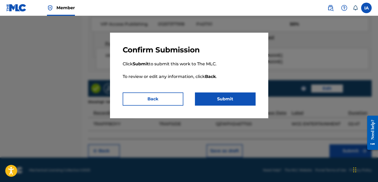
click at [229, 101] on button "Submit" at bounding box center [225, 99] width 61 height 13
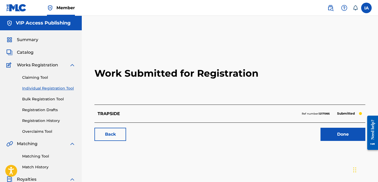
click at [85, 90] on div "Work Submitted for Registration TRAPSIDE Ref number: 12171995 Submitted Back Do…" at bounding box center [230, 165] width 296 height 273
click at [51, 90] on link "Individual Registration Tool" at bounding box center [48, 89] width 53 height 6
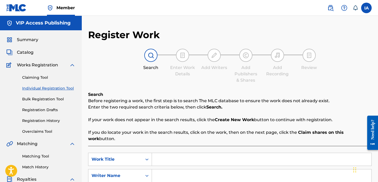
scroll to position [86, 0]
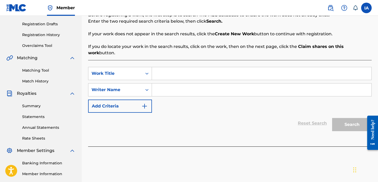
click at [247, 69] on input "Search Form" at bounding box center [262, 73] width 220 height 13
paste input "TOKYO DRIFT FREESTYLE"
type input "TOKYO DRIFT FREESTYLE"
click at [50, 38] on link "Registration History" at bounding box center [48, 35] width 53 height 6
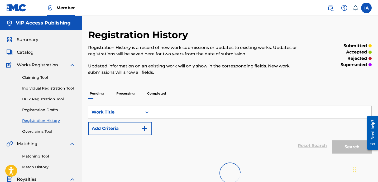
click at [121, 95] on p "Processing" at bounding box center [125, 93] width 21 height 11
click at [101, 96] on p "Pending" at bounding box center [96, 93] width 17 height 11
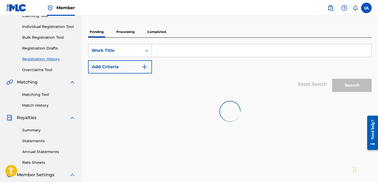
click at [227, 44] on div "SearchWithCriteria92f6338d-bb8c-4699-a418-28fb43473151 Work Title Add Criteria" at bounding box center [230, 59] width 284 height 30
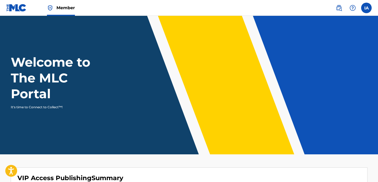
click at [289, 75] on div "Member IA IA Isaiah Alcantra c7enterprisess@gmail.com Notification Preferences …" at bounding box center [189, 135] width 378 height 270
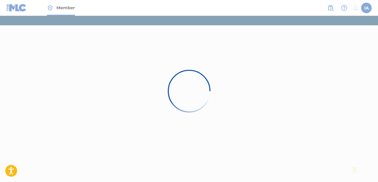
click at [130, 103] on div at bounding box center [189, 91] width 378 height 182
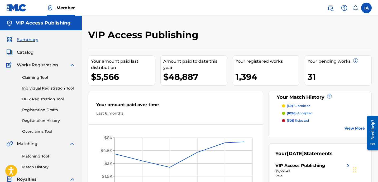
click at [48, 124] on link "Registration History" at bounding box center [48, 121] width 53 height 6
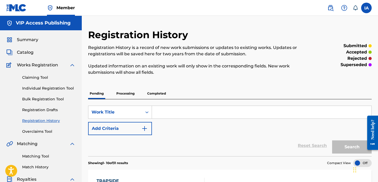
click at [122, 93] on p "Processing" at bounding box center [125, 93] width 21 height 11
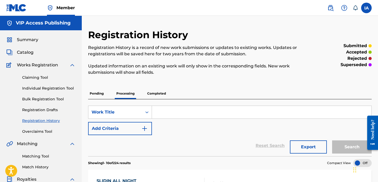
click at [53, 91] on link "Individual Registration Tool" at bounding box center [48, 89] width 53 height 6
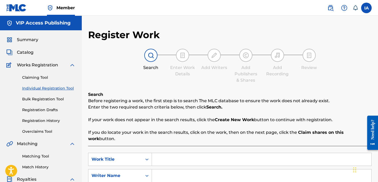
drag, startPoint x: 190, startPoint y: 91, endPoint x: 178, endPoint y: 82, distance: 14.7
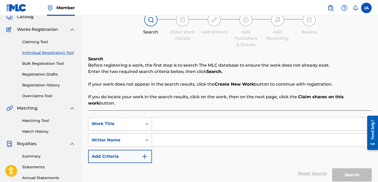
scroll to position [59, 0]
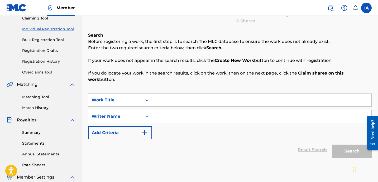
click at [229, 94] on input "Search Form" at bounding box center [262, 100] width 220 height 13
paste input "TOKYO DRIFT FREESTYLE"
type input "TOKYO DRIFT FREESTYLE"
click at [245, 112] on input "Search Form" at bounding box center [262, 116] width 220 height 13
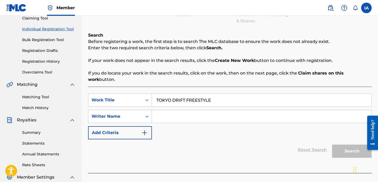
click at [245, 112] on input "Search Form" at bounding box center [262, 116] width 220 height 13
paste input "[PERSON_NAME] [PERSON_NAME]"
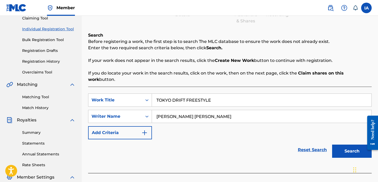
type input "[PERSON_NAME] [PERSON_NAME]"
click at [221, 115] on input "[PERSON_NAME] [PERSON_NAME]" at bounding box center [262, 116] width 220 height 13
click at [234, 127] on div "SearchWithCriteriae94814eb-24aa-45c0-b19b-1668027905a6 Work Title TOKYO DRIFT F…" at bounding box center [230, 117] width 284 height 46
click at [264, 140] on div "Reset Search Search" at bounding box center [230, 150] width 284 height 21
click at [344, 149] on div "Register Work Search Enter Work Details Add Writers Add Publishers & Shares Add…" at bounding box center [230, 106] width 296 height 273
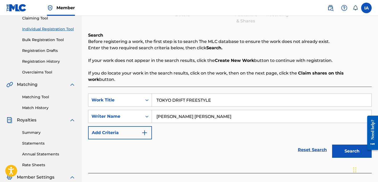
click at [349, 146] on div "Register Work Search Enter Work Details Add Writers Add Publishers & Shares Add…" at bounding box center [230, 106] width 296 height 273
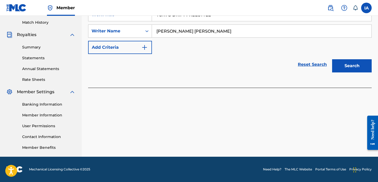
click at [344, 59] on button "Search" at bounding box center [352, 65] width 40 height 13
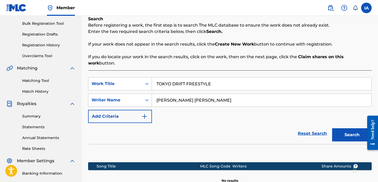
scroll to position [118, 0]
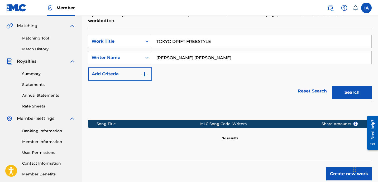
click at [342, 169] on button "Create new work" at bounding box center [349, 174] width 45 height 13
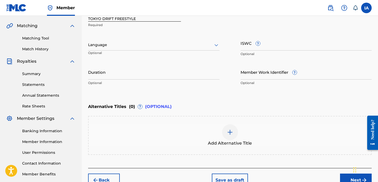
click at [178, 50] on div "Language" at bounding box center [153, 45] width 131 height 11
click at [141, 44] on div at bounding box center [153, 45] width 131 height 7
click at [164, 46] on div at bounding box center [153, 45] width 131 height 7
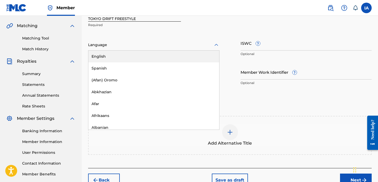
click at [167, 55] on div "English" at bounding box center [153, 57] width 131 height 12
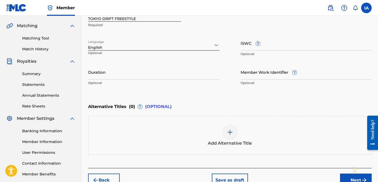
click at [119, 75] on input "Duration" at bounding box center [153, 72] width 131 height 15
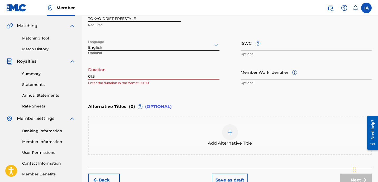
type input "01:35"
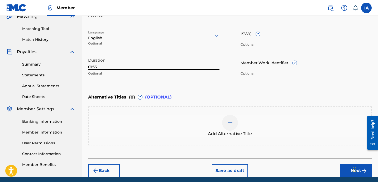
scroll to position [148, 0]
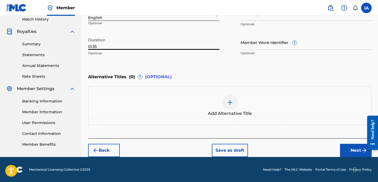
click at [346, 155] on button "Next" at bounding box center [356, 150] width 32 height 13
click at [353, 149] on div "Register Work Search Enter Work Details Add Writers Add Publishers & Shares Add…" at bounding box center [230, 19] width 296 height 276
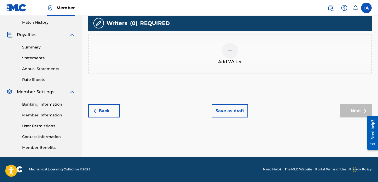
scroll to position [131, 0]
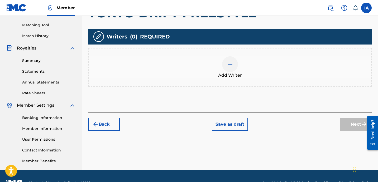
click at [251, 73] on div "Add Writer" at bounding box center [230, 67] width 283 height 22
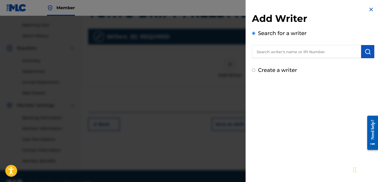
drag, startPoint x: 309, startPoint y: 48, endPoint x: 301, endPoint y: 51, distance: 8.1
click at [306, 50] on input "text" at bounding box center [306, 51] width 109 height 13
click at [299, 52] on input "text" at bounding box center [306, 51] width 109 height 13
click at [300, 52] on input "text" at bounding box center [306, 51] width 109 height 13
click at [301, 51] on input "text" at bounding box center [306, 51] width 109 height 13
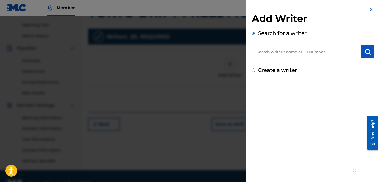
paste input "[PERSON_NAME] [PERSON_NAME]"
type input "[PERSON_NAME] [PERSON_NAME]"
click at [370, 52] on button "submit" at bounding box center [367, 51] width 13 height 13
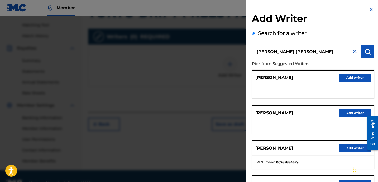
scroll to position [91, 0]
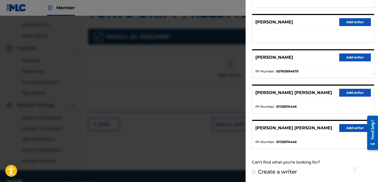
click at [346, 94] on button "Add writer" at bounding box center [355, 93] width 32 height 8
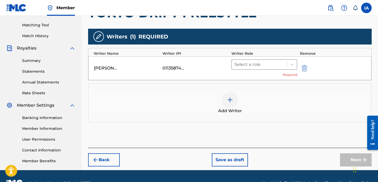
click at [279, 61] on div at bounding box center [260, 64] width 50 height 7
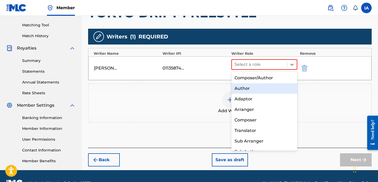
click at [275, 85] on div "Author" at bounding box center [265, 88] width 66 height 11
click at [276, 72] on div "[PERSON_NAME] [PERSON_NAME] 01135874446 Author, 2 of 8. 8 results available. Us…" at bounding box center [229, 68] width 283 height 24
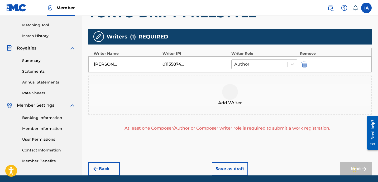
click at [273, 68] on div at bounding box center [259, 64] width 50 height 7
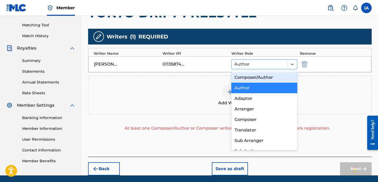
click at [273, 63] on div at bounding box center [259, 64] width 50 height 7
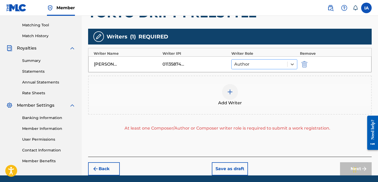
click at [273, 62] on div at bounding box center [259, 64] width 50 height 7
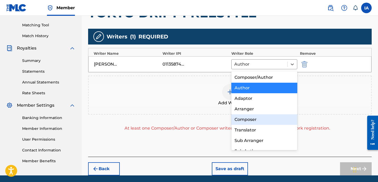
click at [266, 120] on div "Composer" at bounding box center [265, 120] width 66 height 11
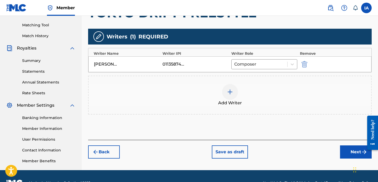
click at [310, 130] on div "Add Writers & Roles Enter all writer(s) and their roles. A full list of writer …" at bounding box center [230, 50] width 284 height 180
click at [348, 151] on button "Next" at bounding box center [356, 152] width 32 height 13
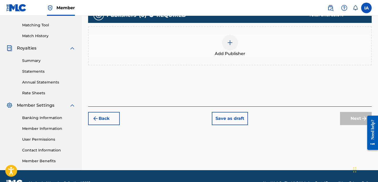
scroll to position [24, 0]
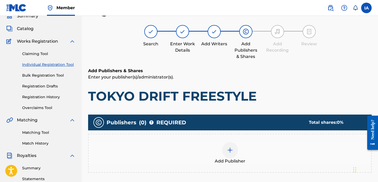
click at [242, 154] on div "Add Publisher" at bounding box center [230, 154] width 283 height 22
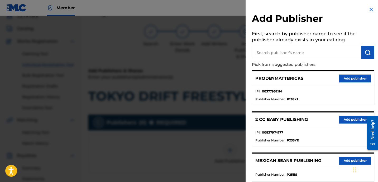
click at [303, 50] on input "text" at bounding box center [306, 52] width 109 height 13
click at [303, 52] on input "text" at bounding box center [306, 52] width 109 height 13
paste input "FARIEL"
type input "FARIEL"
click at [369, 53] on img "submit" at bounding box center [368, 52] width 6 height 6
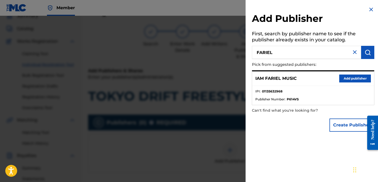
click at [327, 82] on div "IAM FARIEL MUSIC Add publisher" at bounding box center [313, 79] width 122 height 15
click at [345, 79] on button "Add publisher" at bounding box center [355, 79] width 32 height 8
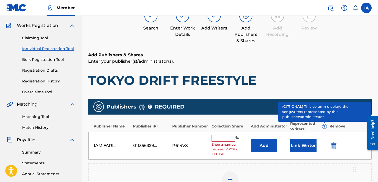
scroll to position [42, 0]
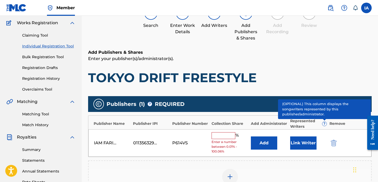
click at [224, 134] on input "text" at bounding box center [224, 136] width 24 height 7
type input "50"
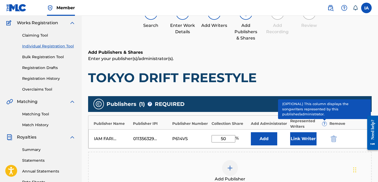
click at [237, 61] on p "Enter your publisher(s)/administrator(s)." at bounding box center [230, 59] width 284 height 6
click at [259, 143] on button "Add" at bounding box center [264, 139] width 26 height 13
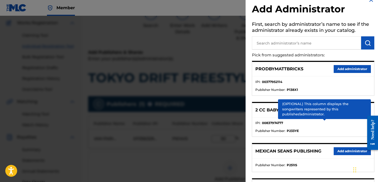
scroll to position [11, 0]
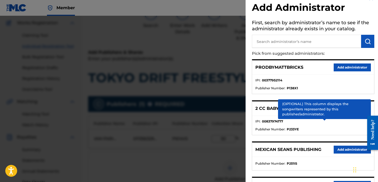
click at [291, 44] on input "text" at bounding box center [306, 41] width 109 height 13
click at [308, 41] on input "text" at bounding box center [306, 41] width 109 height 13
paste input "FARIEL"
type input "FARIEL"
click at [370, 42] on button "submit" at bounding box center [367, 41] width 13 height 13
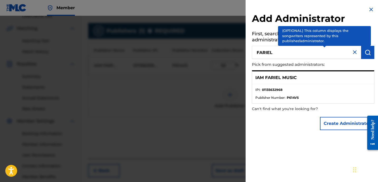
scroll to position [145, 0]
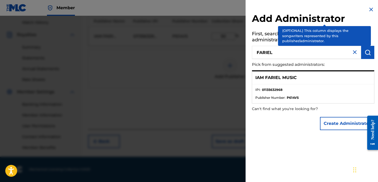
click at [309, 84] on div "IAM FARIEL MUSIC" at bounding box center [313, 78] width 122 height 13
click at [352, 53] on img at bounding box center [355, 52] width 6 height 6
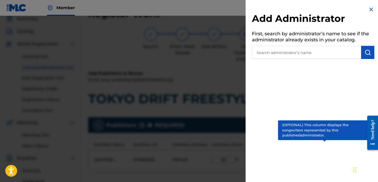
scroll to position [0, 0]
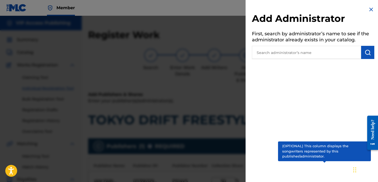
click at [368, 9] on img at bounding box center [371, 9] width 6 height 6
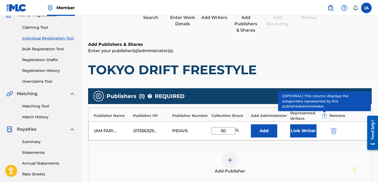
scroll to position [95, 0]
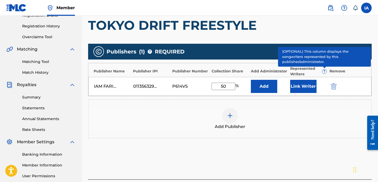
click at [263, 87] on button "Add" at bounding box center [264, 86] width 26 height 13
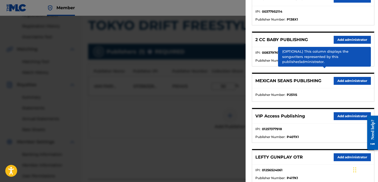
scroll to position [88, 0]
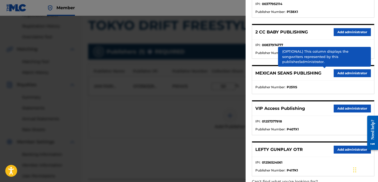
click at [342, 107] on button "Add administrator" at bounding box center [352, 109] width 37 height 8
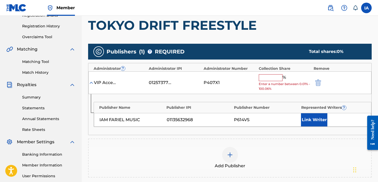
click at [274, 80] on input "text" at bounding box center [271, 77] width 24 height 7
click at [274, 77] on input "text" at bounding box center [271, 77] width 24 height 7
type input "50"
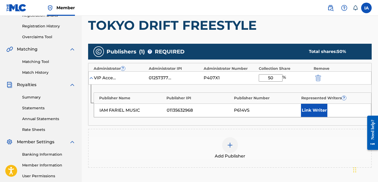
drag, startPoint x: 274, startPoint y: 78, endPoint x: 259, endPoint y: 70, distance: 16.5
click at [260, 70] on div "Administrator ? Administrator IPI Administrator Number Collection Share Remove …" at bounding box center [230, 94] width 284 height 63
click at [313, 108] on button "Link Writer" at bounding box center [314, 110] width 26 height 13
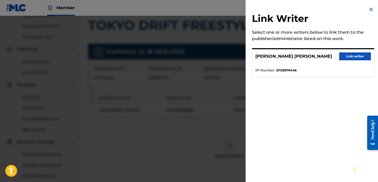
click at [354, 55] on button "Link writer" at bounding box center [355, 57] width 32 height 8
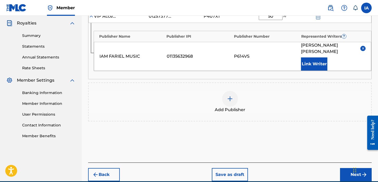
scroll to position [175, 0]
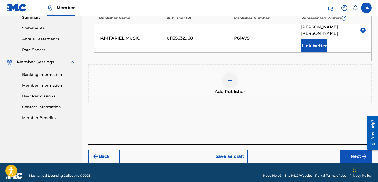
click at [348, 150] on button "Next" at bounding box center [356, 156] width 32 height 13
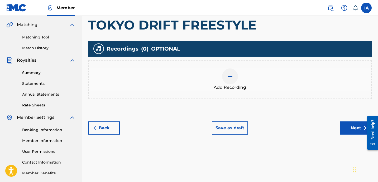
scroll to position [129, 0]
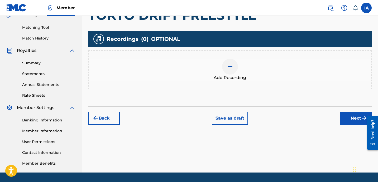
click at [240, 77] on span "Add Recording" at bounding box center [230, 78] width 32 height 6
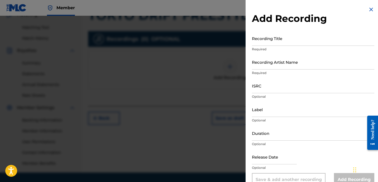
click at [270, 42] on input "Recording Title" at bounding box center [313, 38] width 122 height 15
click at [288, 44] on input "Recording Title" at bounding box center [313, 38] width 122 height 15
paste input "TOKYO DRIFT FREESTYLE 1:35 WHEELZDALOCC TOKYO DRIFT FREESTYLE WHEELZDALOCC QZTA…"
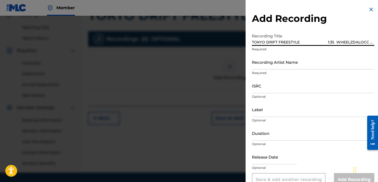
scroll to position [0, 348]
click at [282, 40] on input "TOKYO DRIFT FREESTYLE 1:35 WHEELZDALOCC TOKYO DRIFT FREESTYLE WHEELZDALOCC QZTA…" at bounding box center [313, 38] width 122 height 15
paste input "TOKYO DRIFT FREESTYLE 1:35 WHEELZDALOCC TOKYO DRIFT FREESTYLE WHEELZDALOCC QZTA…"
type input "TOKYO DRIFT FREESTYLE 1:35 WHEELZDALOCC TOKYO DRIFT FREESTYLE WHEELZDALOCC QZTA…"
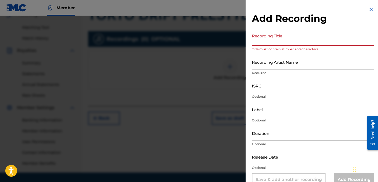
scroll to position [0, 0]
click at [283, 41] on input "Recording Title" at bounding box center [313, 38] width 122 height 15
paste input "TOKYO DRIFT FREESTYLE"
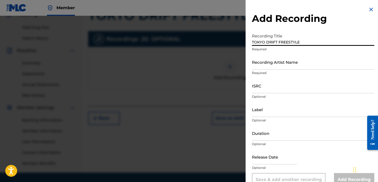
type input "TOKYO DRIFT FREESTYLE"
click at [300, 65] on input "Recording Artist Name" at bounding box center [313, 62] width 122 height 15
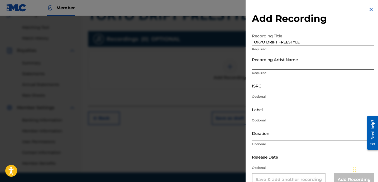
click at [296, 64] on input "Recording Artist Name" at bounding box center [313, 62] width 122 height 15
paste input "WHEELZDALOCC"
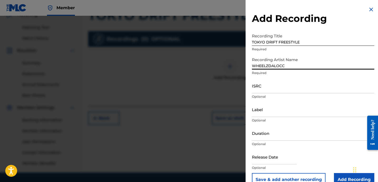
type input "WHEELZDALOCC"
click at [267, 88] on input "ISRC" at bounding box center [313, 85] width 122 height 15
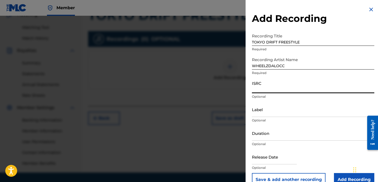
paste input "QZTAZ2334645"
type input "QZTAZ2334645"
drag, startPoint x: 291, startPoint y: 74, endPoint x: 293, endPoint y: 70, distance: 4.1
click at [291, 74] on p "Required" at bounding box center [313, 73] width 122 height 5
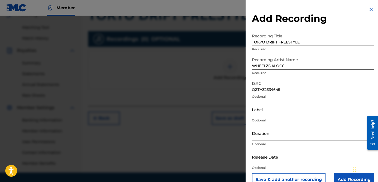
drag, startPoint x: 296, startPoint y: 65, endPoint x: 253, endPoint y: 49, distance: 45.7
click at [268, 56] on input "WHEELZDALOCC" at bounding box center [313, 62] width 122 height 15
click at [296, 110] on input "Label" at bounding box center [313, 109] width 122 height 15
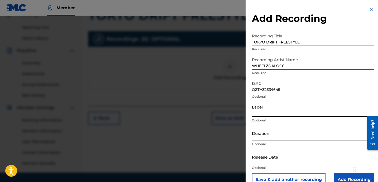
paste input "WHEELZDALOCC"
type input "WHEELZDALOCC"
click at [301, 136] on input "Duration" at bounding box center [313, 133] width 122 height 15
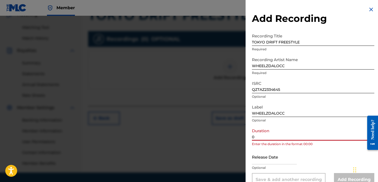
paste input "1:35"
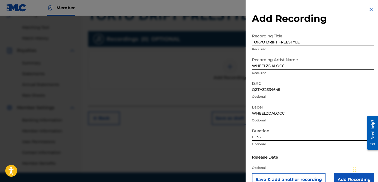
click at [297, 135] on input "01:35" at bounding box center [313, 133] width 122 height 15
click at [344, 136] on input "01:35" at bounding box center [313, 133] width 122 height 15
type input "01:35"
click at [343, 177] on input "Add Recording" at bounding box center [354, 179] width 40 height 13
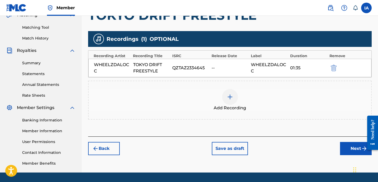
click at [345, 149] on button "Next" at bounding box center [356, 148] width 32 height 13
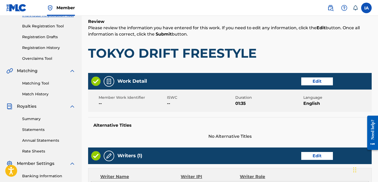
scroll to position [24, 0]
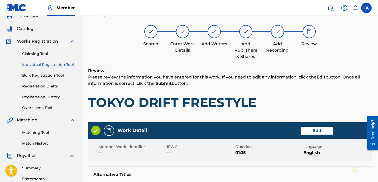
drag, startPoint x: 260, startPoint y: 86, endPoint x: 246, endPoint y: 86, distance: 14.3
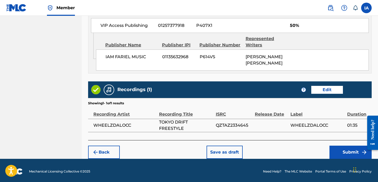
scroll to position [305, 0]
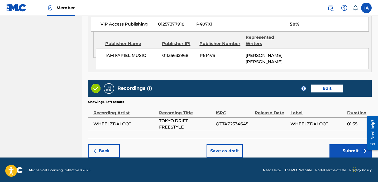
click at [341, 152] on button "Submit" at bounding box center [351, 151] width 42 height 13
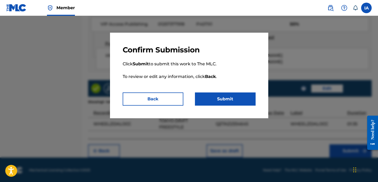
click at [230, 96] on button "Submit" at bounding box center [225, 99] width 61 height 13
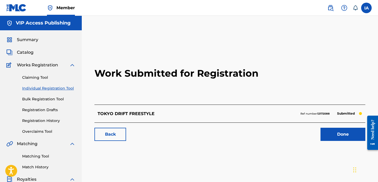
click at [26, 59] on div "Summary Catalog Works Registration Claiming Tool Individual Registration Tool B…" at bounding box center [41, 166] width 82 height 272
click at [27, 55] on span "Catalog" at bounding box center [25, 52] width 17 height 6
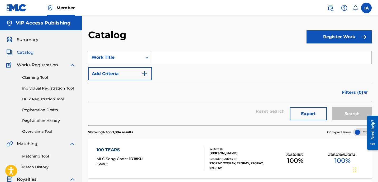
click at [209, 57] on input "Search Form" at bounding box center [262, 57] width 220 height 13
drag, startPoint x: 218, startPoint y: 59, endPoint x: 208, endPoint y: 59, distance: 9.5
click at [218, 59] on input "Search Form" at bounding box center [262, 57] width 220 height 13
paste input "THE MAN"
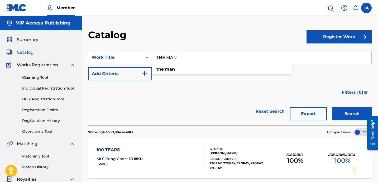
type input "THE MAN"
click at [351, 111] on button "Search" at bounding box center [352, 113] width 40 height 13
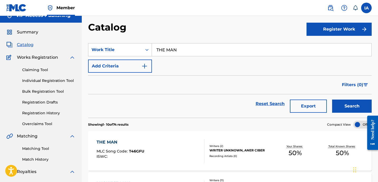
scroll to position [14, 0]
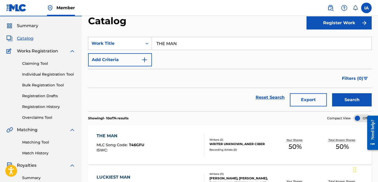
click at [238, 136] on div "THE MAN MLC Song Code : T46GFU ISWC : Writers ( 2 ) WRITER UNKNOWN, ANER CIBER …" at bounding box center [230, 145] width 284 height 40
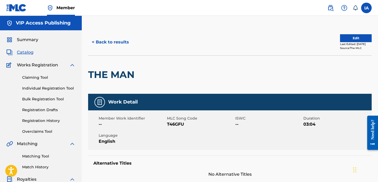
click at [349, 36] on button "Edit" at bounding box center [356, 38] width 32 height 8
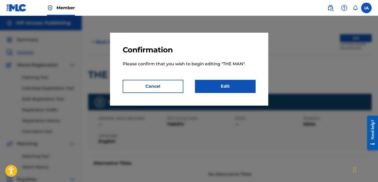
click at [240, 86] on link "Edit" at bounding box center [225, 86] width 61 height 13
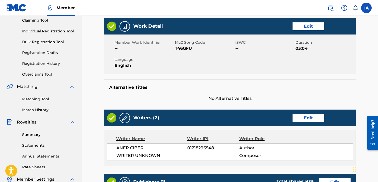
scroll to position [58, 0]
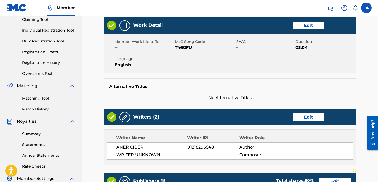
click at [313, 116] on link "Edit" at bounding box center [309, 118] width 32 height 8
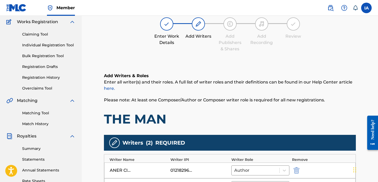
scroll to position [76, 0]
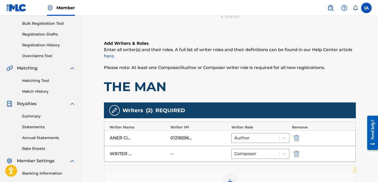
click at [211, 79] on h1 "THE MAN" at bounding box center [230, 87] width 252 height 16
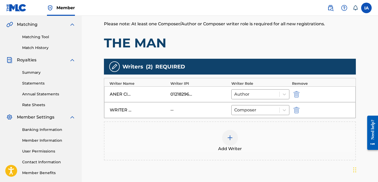
scroll to position [120, 0]
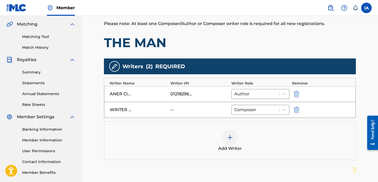
click at [299, 109] on img "submit" at bounding box center [297, 110] width 6 height 6
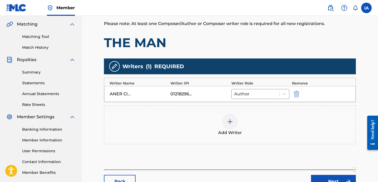
click at [299, 109] on div "Add Writer" at bounding box center [230, 125] width 252 height 39
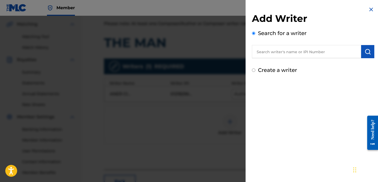
click at [296, 56] on input "text" at bounding box center [306, 51] width 109 height 13
paste input "[PERSON_NAME] [PERSON_NAME]"
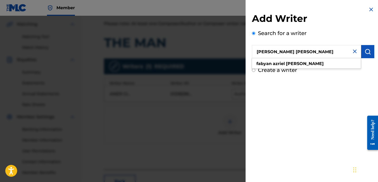
type input "[PERSON_NAME] [PERSON_NAME]"
click at [369, 51] on img "submit" at bounding box center [368, 52] width 6 height 6
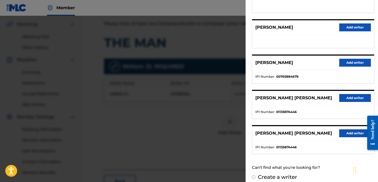
scroll to position [91, 0]
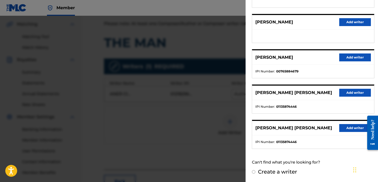
click at [355, 93] on button "Add writer" at bounding box center [355, 93] width 32 height 8
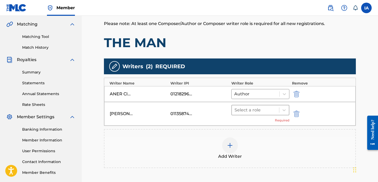
click at [273, 110] on div at bounding box center [256, 110] width 42 height 7
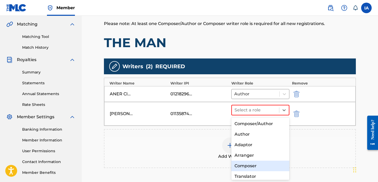
click at [268, 168] on div "Composer" at bounding box center [261, 166] width 58 height 11
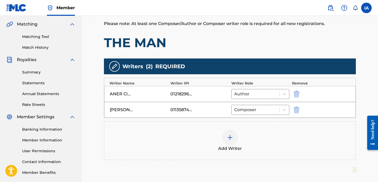
drag, startPoint x: 267, startPoint y: 61, endPoint x: 245, endPoint y: 47, distance: 25.7
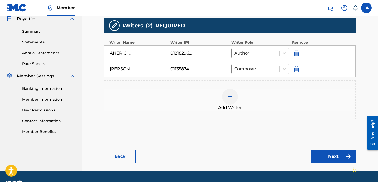
scroll to position [175, 0]
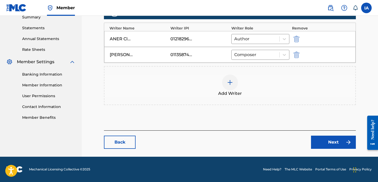
click at [330, 140] on link "Next" at bounding box center [333, 142] width 45 height 13
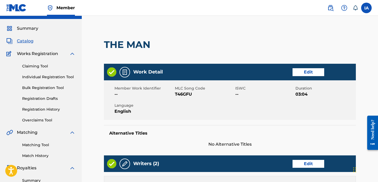
scroll to position [66, 0]
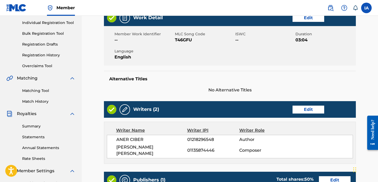
click at [270, 76] on div "Alternative Titles No Alternative Titles" at bounding box center [230, 82] width 252 height 22
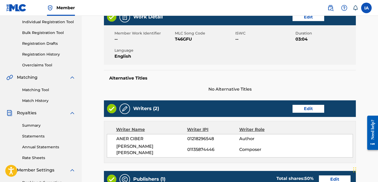
scroll to position [67, 0]
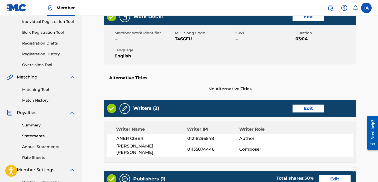
click at [299, 45] on div "Member Work Identifier -- MLC Song Code T46GFU ISWC -- Duration 03:04 Language …" at bounding box center [230, 45] width 252 height 40
drag, startPoint x: 300, startPoint y: 40, endPoint x: 310, endPoint y: 39, distance: 10.9
click at [310, 39] on span "03:04" at bounding box center [325, 39] width 59 height 6
copy span "3:04"
click at [215, 65] on div "Work Detail Edit Member Work Identifier -- MLC Song Code T46GFU ISWC -- Duratio…" at bounding box center [230, 50] width 252 height 84
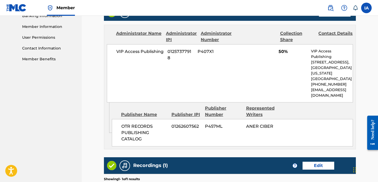
scroll to position [163, 0]
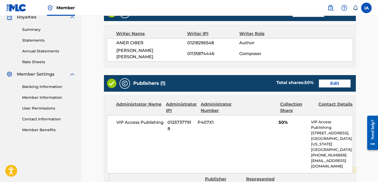
click at [332, 80] on link "Edit" at bounding box center [335, 84] width 32 height 8
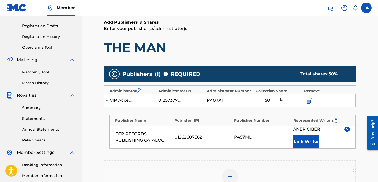
scroll to position [170, 0]
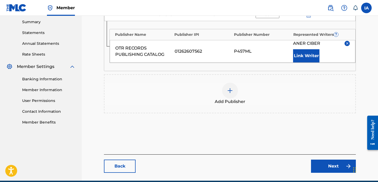
click at [233, 98] on div "Add Publisher" at bounding box center [230, 94] width 251 height 22
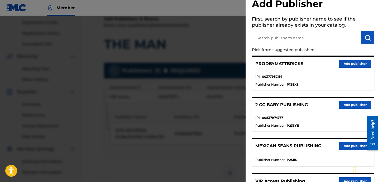
scroll to position [0, 0]
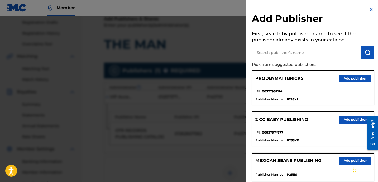
click at [328, 55] on input "text" at bounding box center [306, 52] width 109 height 13
paste input "FARIEL"
type input "FARIEL"
click at [365, 54] on img "submit" at bounding box center [368, 52] width 6 height 6
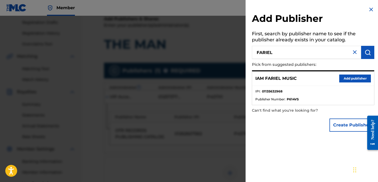
click at [356, 77] on button "Add publisher" at bounding box center [355, 79] width 32 height 8
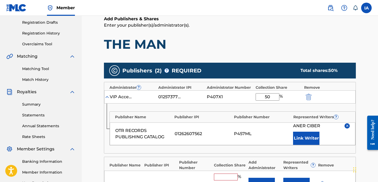
drag, startPoint x: 275, startPoint y: 98, endPoint x: 229, endPoint y: 84, distance: 47.8
click at [233, 87] on div "Administrator ? Administrator IPI Administrator Number Collection Share Remove …" at bounding box center [230, 118] width 252 height 72
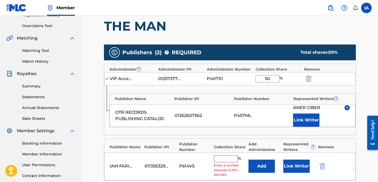
scroll to position [164, 0]
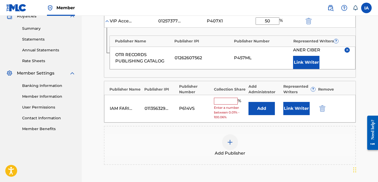
click at [224, 99] on input "text" at bounding box center [226, 101] width 24 height 7
paste input "50"
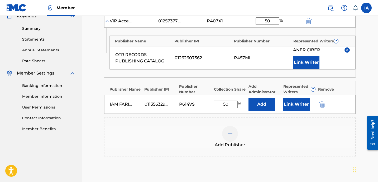
drag, startPoint x: 221, startPoint y: 102, endPoint x: 204, endPoint y: 92, distance: 19.7
click at [204, 93] on div "Publisher Name Publisher IPI Publisher Number Collection Share Add Administrato…" at bounding box center [230, 97] width 252 height 33
paste input "text"
type input "50"
click at [264, 107] on button "Add" at bounding box center [262, 104] width 26 height 13
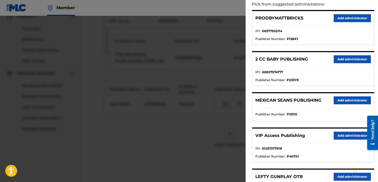
scroll to position [71, 0]
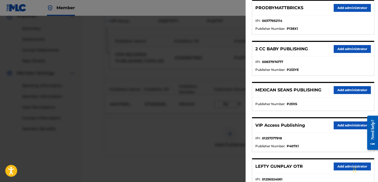
click at [358, 125] on button "Add administrator" at bounding box center [352, 126] width 37 height 8
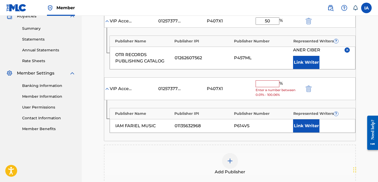
click at [275, 85] on input "text" at bounding box center [268, 84] width 24 height 7
paste input "50"
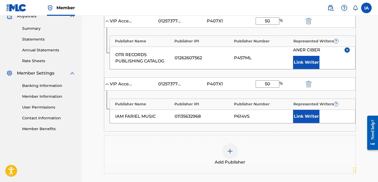
type input "50"
click at [311, 119] on button "Link Writer" at bounding box center [306, 116] width 26 height 13
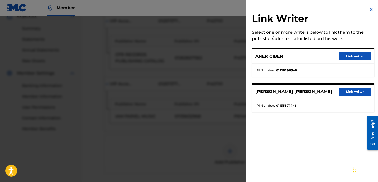
click at [356, 90] on button "Link writer" at bounding box center [355, 92] width 32 height 8
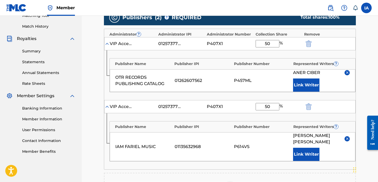
scroll to position [264, 0]
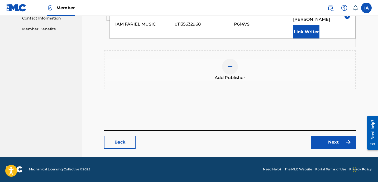
click at [346, 146] on link "Next" at bounding box center [333, 142] width 45 height 13
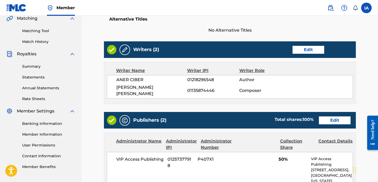
scroll to position [180, 0]
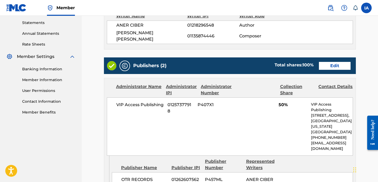
click at [266, 116] on div "VIP Access Publishing 01257377918 P407X1 50% VIP Access Publishing [STREET_ADDR…" at bounding box center [230, 127] width 246 height 58
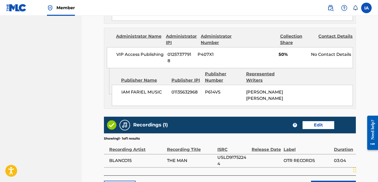
scroll to position [390, 0]
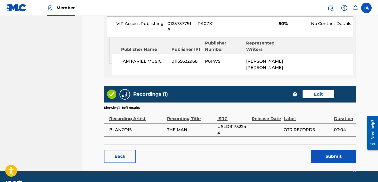
click at [323, 150] on button "Submit" at bounding box center [333, 156] width 45 height 13
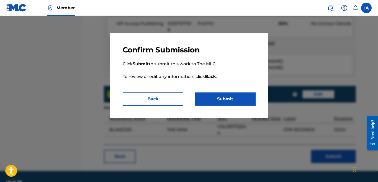
click at [223, 97] on button "Submit" at bounding box center [225, 99] width 61 height 13
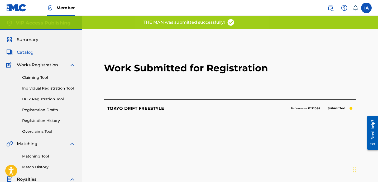
click at [108, 75] on h2 "Work Submitted for Registration" at bounding box center [230, 68] width 252 height 63
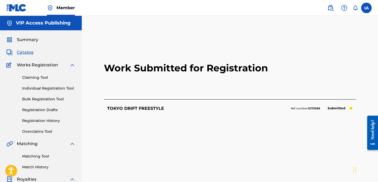
click at [54, 123] on link "Registration History" at bounding box center [48, 121] width 53 height 6
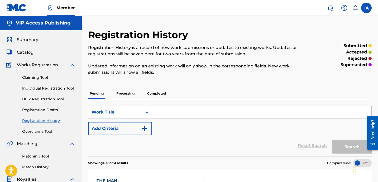
click at [159, 75] on p "Updated information on an existing work will only show in the corresponding fie…" at bounding box center [197, 69] width 219 height 13
click at [187, 118] on input "Search Form" at bounding box center [262, 112] width 220 height 13
paste input "TALES THE TRENCHES"
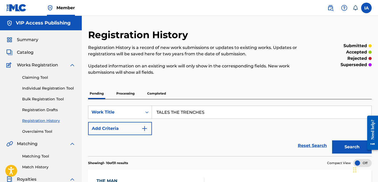
type input "TALES THE TRENCHES"
click at [61, 92] on div "Claiming Tool Individual Registration Tool Bulk Registration Tool Registration …" at bounding box center [40, 101] width 69 height 66
click at [60, 88] on link "Individual Registration Tool" at bounding box center [48, 89] width 53 height 6
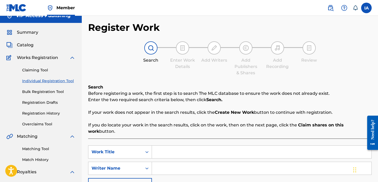
scroll to position [16, 0]
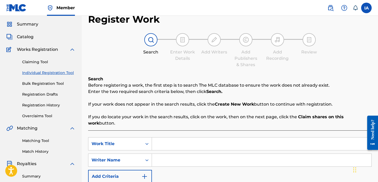
click at [273, 138] on input "Search Form" at bounding box center [262, 144] width 220 height 13
paste input "TALES THE TRENCHES"
type input "TALES THE TRENCHES"
click at [269, 159] on input "Search Form" at bounding box center [262, 160] width 220 height 13
paste input "CIBER ANER"
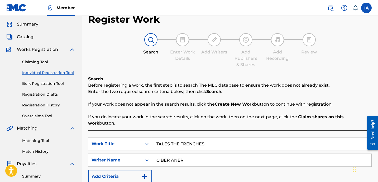
type input "CIBER ANER"
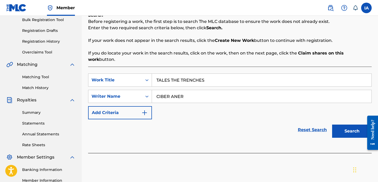
scroll to position [116, 0]
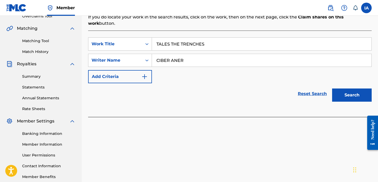
click at [352, 96] on div "Search" at bounding box center [351, 93] width 42 height 21
click at [352, 93] on button "Search" at bounding box center [352, 95] width 40 height 13
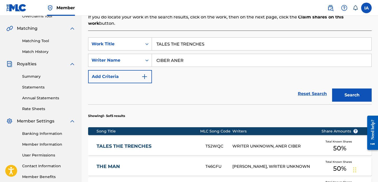
click at [233, 144] on div "WRITER UNKNOWN, ANER CIBER" at bounding box center [273, 147] width 81 height 6
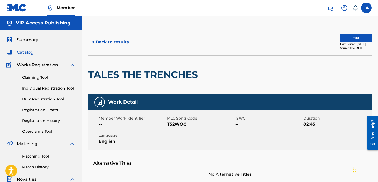
click at [340, 39] on button "Edit" at bounding box center [356, 38] width 32 height 8
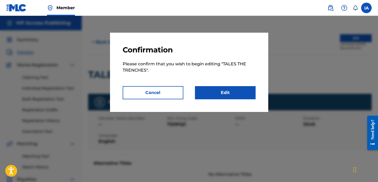
click at [220, 90] on link "Edit" at bounding box center [225, 92] width 61 height 13
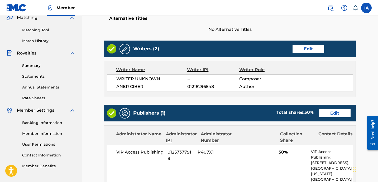
scroll to position [126, 0]
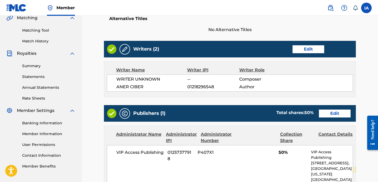
click at [311, 51] on link "Edit" at bounding box center [309, 49] width 32 height 8
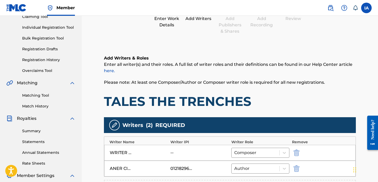
scroll to position [93, 0]
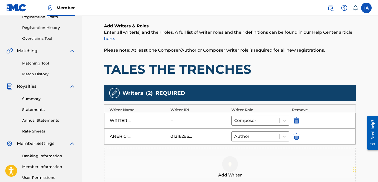
click at [296, 122] on img "submit" at bounding box center [297, 121] width 6 height 6
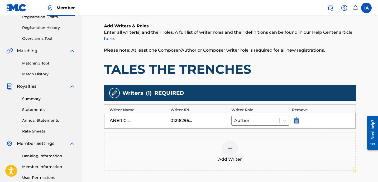
click at [241, 143] on div "Add Writer" at bounding box center [230, 152] width 251 height 22
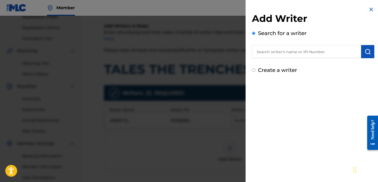
click at [278, 71] on label "Create a writer" at bounding box center [277, 70] width 39 height 6
radio input "true"
click at [256, 71] on input "Create a writer" at bounding box center [253, 70] width 3 height 3
radio input "false"
radio input "true"
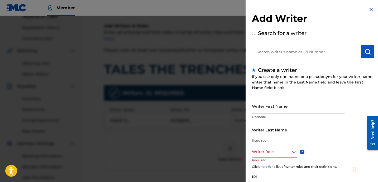
click at [282, 135] on input "Writer Last Name" at bounding box center [298, 129] width 93 height 15
click at [297, 130] on input "Writer Last Name" at bounding box center [298, 129] width 93 height 15
paste input "[PERSON_NAME] [PERSON_NAME]"
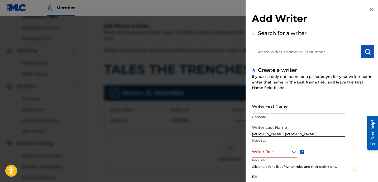
drag, startPoint x: 274, startPoint y: 134, endPoint x: 301, endPoint y: 141, distance: 28.4
click at [301, 141] on div "Writer Last Name [PERSON_NAME] [PERSON_NAME] Required" at bounding box center [298, 134] width 93 height 24
drag, startPoint x: 273, startPoint y: 133, endPoint x: 331, endPoint y: 143, distance: 58.6
click at [331, 143] on div "Writer Last Name [PERSON_NAME] [PERSON_NAME] Required" at bounding box center [298, 134] width 93 height 24
type input "[PERSON_NAME]"
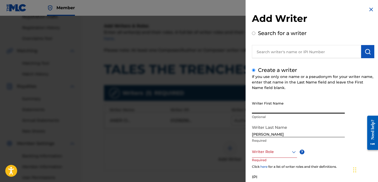
click at [302, 107] on input "Writer First Name" at bounding box center [298, 106] width 93 height 15
paste input "[PERSON_NAME]"
type input "[PERSON_NAME]"
click at [273, 148] on div "Writer Role" at bounding box center [274, 152] width 45 height 12
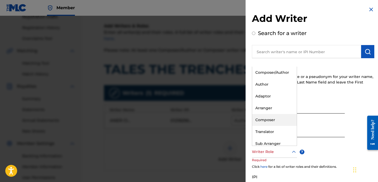
click at [273, 116] on div "Composer" at bounding box center [274, 120] width 45 height 12
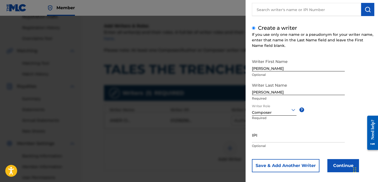
scroll to position [47, 0]
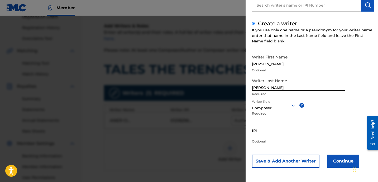
click at [272, 140] on p "Optional" at bounding box center [298, 141] width 93 height 5
click at [271, 129] on input "IPI" at bounding box center [298, 130] width 93 height 15
click at [284, 134] on input "IPI" at bounding box center [298, 130] width 93 height 15
paste input "01135874446"
type input "01135874446"
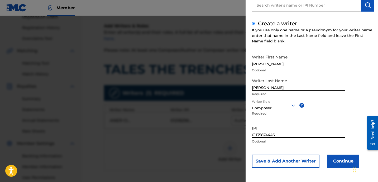
click at [333, 157] on button "Continue" at bounding box center [344, 161] width 32 height 13
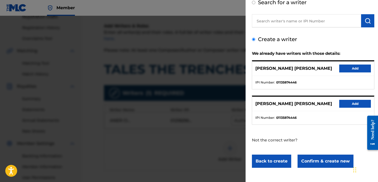
scroll to position [31, 0]
click at [299, 110] on div "[PERSON_NAME] [PERSON_NAME] Add" at bounding box center [313, 104] width 122 height 15
click at [351, 68] on button "Add" at bounding box center [355, 69] width 32 height 8
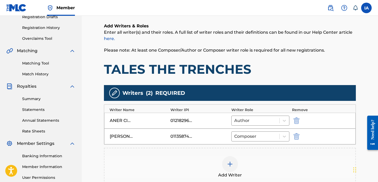
click at [294, 68] on h1 "TALES THE TRENCHES" at bounding box center [230, 70] width 252 height 16
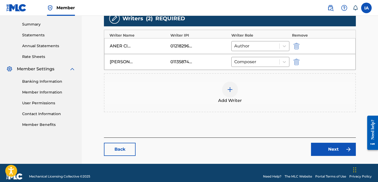
scroll to position [175, 0]
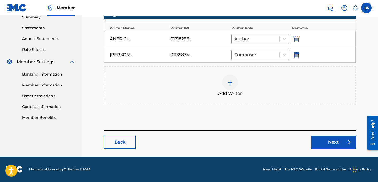
click at [323, 139] on link "Next" at bounding box center [333, 142] width 45 height 13
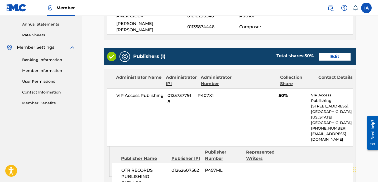
scroll to position [160, 0]
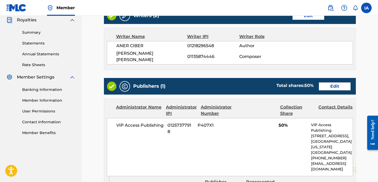
click at [341, 83] on link "Edit" at bounding box center [335, 87] width 32 height 8
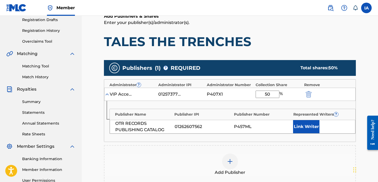
scroll to position [98, 0]
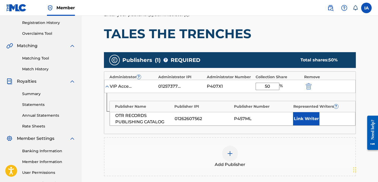
click at [238, 148] on div "Add Publisher" at bounding box center [230, 157] width 251 height 22
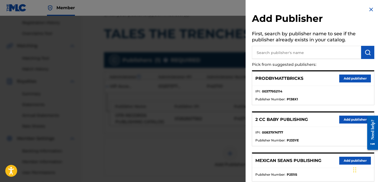
click at [309, 51] on input "text" at bounding box center [306, 52] width 109 height 13
click at [320, 55] on input "text" at bounding box center [306, 52] width 109 height 13
paste input "FARIEL"
type input "FARIEL"
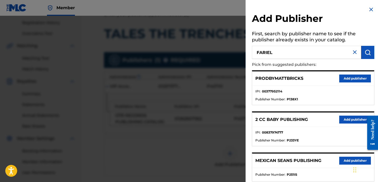
click at [365, 52] on img "submit" at bounding box center [368, 52] width 6 height 6
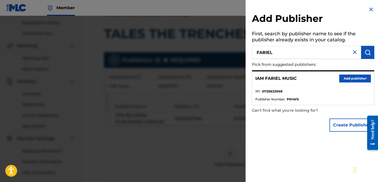
click at [350, 81] on button "Add publisher" at bounding box center [355, 79] width 32 height 8
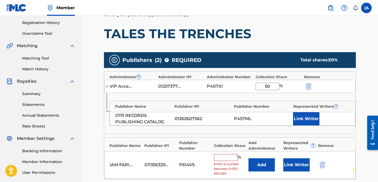
drag, startPoint x: 278, startPoint y: 88, endPoint x: 239, endPoint y: 70, distance: 43.0
click at [248, 75] on div "Administrator ? Administrator IPI Administrator Number Collection Share Remove …" at bounding box center [230, 103] width 252 height 63
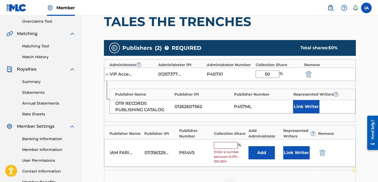
scroll to position [111, 0]
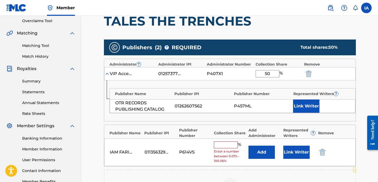
click at [231, 145] on input "text" at bounding box center [226, 145] width 24 height 7
paste input "50"
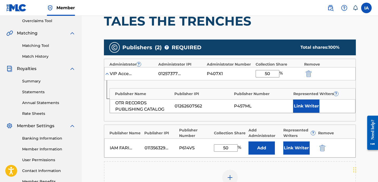
type input "50"
click at [261, 151] on button "Add" at bounding box center [262, 148] width 26 height 13
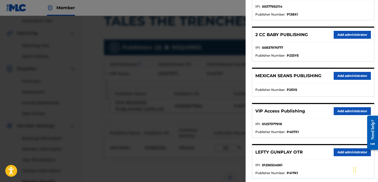
scroll to position [88, 0]
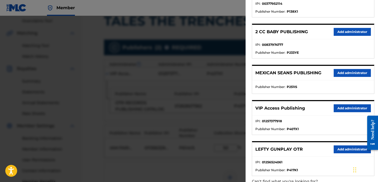
click at [337, 108] on button "Add administrator" at bounding box center [352, 109] width 37 height 8
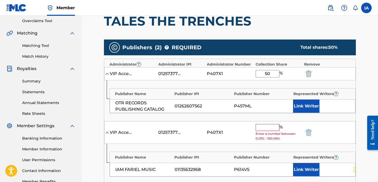
click at [270, 129] on input "text" at bounding box center [268, 127] width 24 height 7
paste input "50"
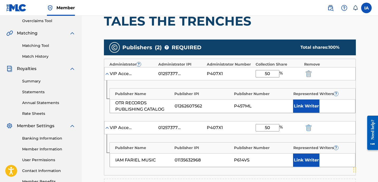
type input "50"
click at [306, 162] on button "Link Writer" at bounding box center [306, 160] width 26 height 13
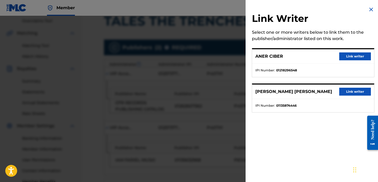
click at [358, 93] on button "Link writer" at bounding box center [355, 92] width 32 height 8
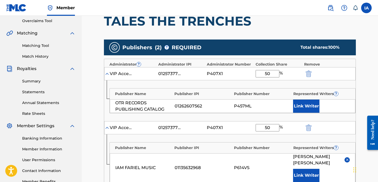
click at [308, 108] on button "Link Writer" at bounding box center [306, 106] width 26 height 13
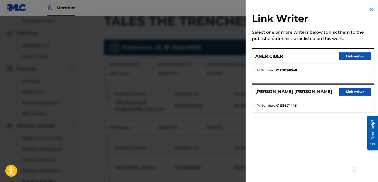
click at [354, 57] on button "Link writer" at bounding box center [355, 57] width 32 height 8
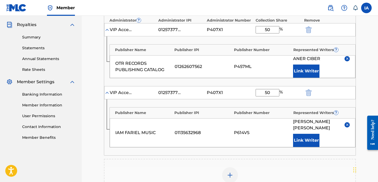
scroll to position [236, 0]
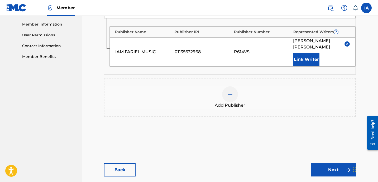
click at [334, 172] on link "Next" at bounding box center [333, 170] width 45 height 13
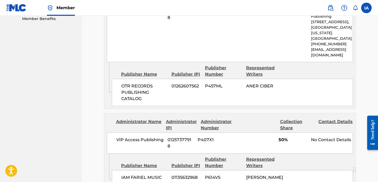
scroll to position [390, 0]
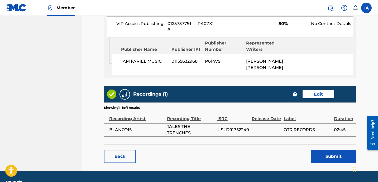
click at [342, 150] on button "Submit" at bounding box center [333, 156] width 45 height 13
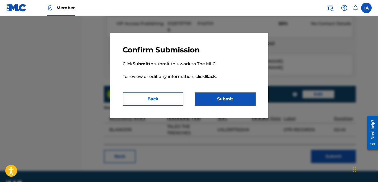
click at [249, 100] on button "Submit" at bounding box center [225, 99] width 61 height 13
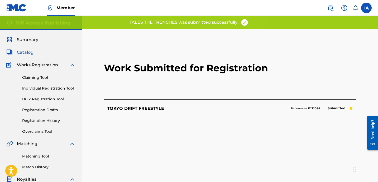
click at [162, 87] on h2 "Work Submitted for Registration" at bounding box center [230, 68] width 252 height 63
click at [55, 122] on link "Registration History" at bounding box center [48, 121] width 53 height 6
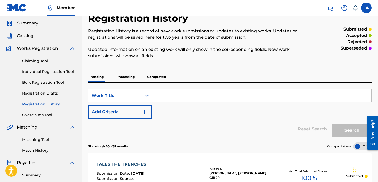
scroll to position [19, 0]
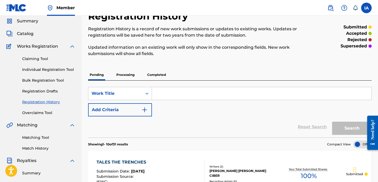
click at [191, 58] on div "Registration History Registration History is a record of new work submissions o…" at bounding box center [197, 36] width 219 height 53
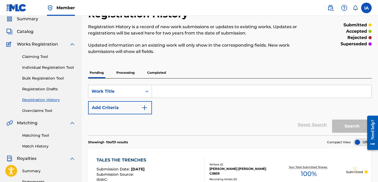
scroll to position [0, 0]
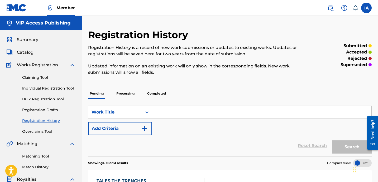
click at [52, 89] on link "Individual Registration Tool" at bounding box center [48, 89] width 53 height 6
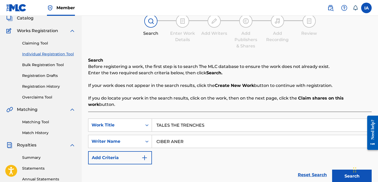
scroll to position [35, 0]
drag, startPoint x: 243, startPoint y: 138, endPoint x: 244, endPoint y: 135, distance: 3.4
click at [244, 138] on input "CIBER ANER" at bounding box center [262, 141] width 220 height 13
drag, startPoint x: 253, startPoint y: 124, endPoint x: 167, endPoint y: 95, distance: 91.2
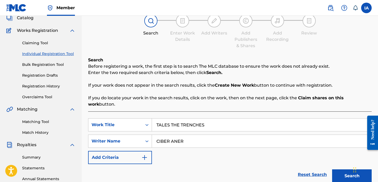
paste input "SPAZZIN OFF"
type input "SPAZZIN OFF"
drag, startPoint x: 199, startPoint y: 135, endPoint x: 131, endPoint y: 117, distance: 70.4
click at [150, 121] on div "SearchWithCriteriae94814eb-24aa-45c0-b19b-1668027905a6 Work Title SPAZZIN OFF S…" at bounding box center [230, 142] width 284 height 46
drag, startPoint x: 248, startPoint y: 143, endPoint x: 206, endPoint y: 128, distance: 43.6
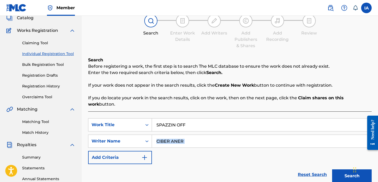
click at [207, 128] on div "SearchWithCriteriae94814eb-24aa-45c0-b19b-1668027905a6 Work Title SPAZZIN OFF S…" at bounding box center [230, 142] width 284 height 46
drag, startPoint x: 219, startPoint y: 133, endPoint x: 170, endPoint y: 111, distance: 53.4
click at [192, 120] on div "SearchWithCriteriae94814eb-24aa-45c0-b19b-1668027905a6 Work Title SPAZZIN OFF S…" at bounding box center [230, 142] width 284 height 46
click at [224, 138] on input "CIBER ANER" at bounding box center [262, 141] width 220 height 13
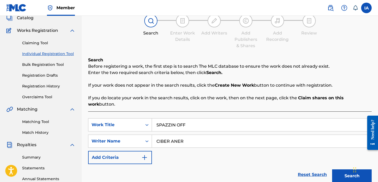
drag, startPoint x: 248, startPoint y: 139, endPoint x: 193, endPoint y: 105, distance: 64.2
click at [215, 119] on div "SearchWithCriteriae94814eb-24aa-45c0-b19b-1668027905a6 Work Title SPAZZIN OFF S…" at bounding box center [230, 142] width 284 height 46
paste input "ARRILLO [PERSON_NAME]"
type input "[PERSON_NAME] [PERSON_NAME]"
click at [343, 175] on button "Search" at bounding box center [352, 176] width 40 height 13
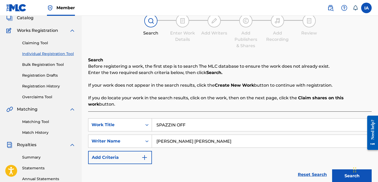
click at [253, 145] on div "SearchWithCriteriae94814eb-24aa-45c0-b19b-1668027905a6 Work Title SPAZZIN OFF S…" at bounding box center [230, 142] width 284 height 46
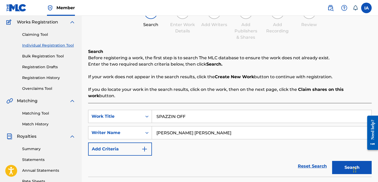
scroll to position [52, 0]
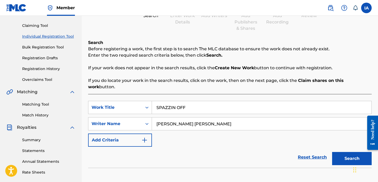
click at [346, 152] on button "Search" at bounding box center [352, 158] width 40 height 13
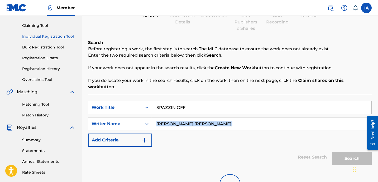
click at [236, 122] on div "SearchWithCriteriae94814eb-24aa-45c0-b19b-1668027905a6 Work Title SPAZZIN OFF S…" at bounding box center [230, 124] width 284 height 46
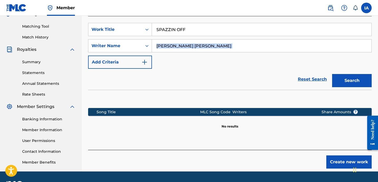
scroll to position [130, 0]
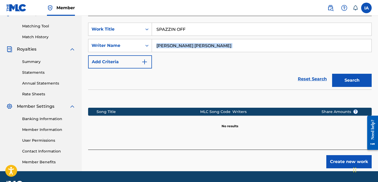
click at [333, 162] on button "Create new work" at bounding box center [349, 161] width 45 height 13
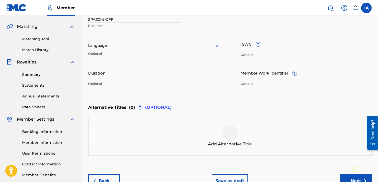
scroll to position [116, 0]
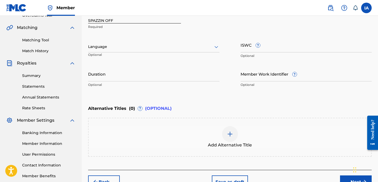
click at [161, 51] on div "Language" at bounding box center [153, 46] width 131 height 11
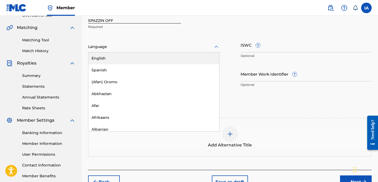
click at [138, 58] on div "English" at bounding box center [153, 59] width 131 height 12
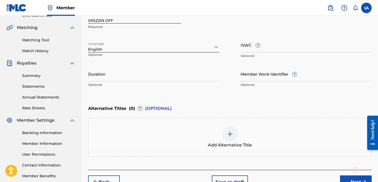
click at [106, 81] on input "Duration" at bounding box center [153, 74] width 131 height 15
click at [138, 78] on input "Duration" at bounding box center [153, 74] width 131 height 15
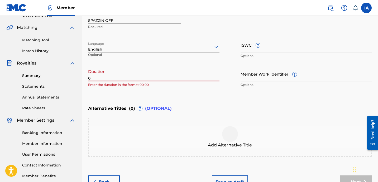
paste input "2:13"
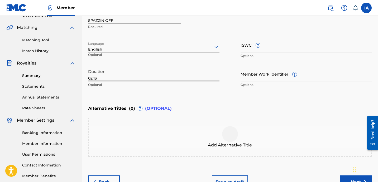
type input "02:13"
click at [229, 141] on div at bounding box center [230, 134] width 16 height 16
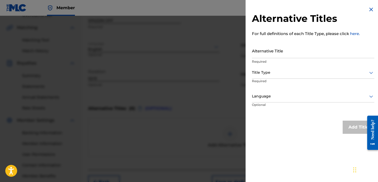
click at [288, 55] on input "Alternative Title" at bounding box center [313, 50] width 122 height 15
paste input "SPAZZIN OFF FEAT LB"
type input "SPAZZIN OFF FEAT LB"
click at [281, 76] on div at bounding box center [313, 72] width 122 height 7
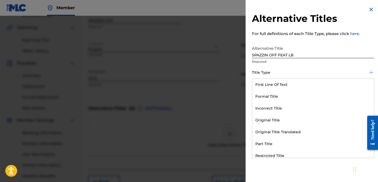
scroll to position [51, 0]
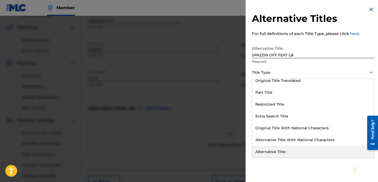
click at [287, 148] on div "Alternative Title" at bounding box center [313, 152] width 122 height 12
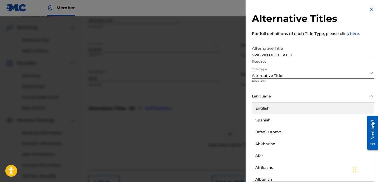
click at [274, 96] on div at bounding box center [313, 96] width 122 height 7
click at [285, 112] on div "English" at bounding box center [313, 109] width 122 height 12
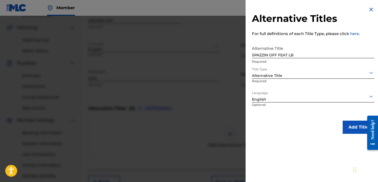
click at [285, 116] on div "Alternative Titles For full definitions of each Title Type, please click here. …" at bounding box center [313, 70] width 135 height 140
click at [348, 131] on button "Add Title" at bounding box center [359, 127] width 32 height 13
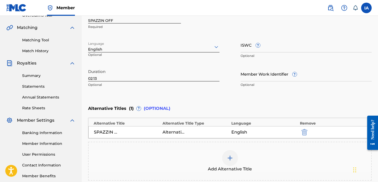
click at [273, 96] on div "Enter Work Details Enter work details for ‘ SPAZZIN OFF ’ below. Work Title SPA…" at bounding box center [230, 39] width 284 height 128
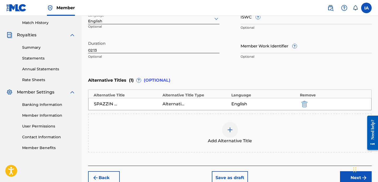
scroll to position [172, 0]
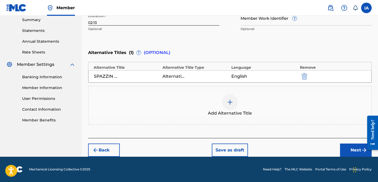
click at [349, 153] on button "Next" at bounding box center [356, 150] width 32 height 13
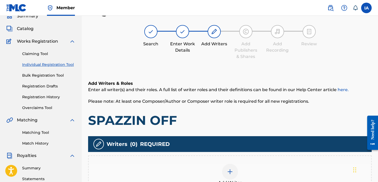
click at [264, 129] on div "Add Writers & Roles Enter all writer(s) and their roles. A full list of writer …" at bounding box center [230, 144] width 284 height 152
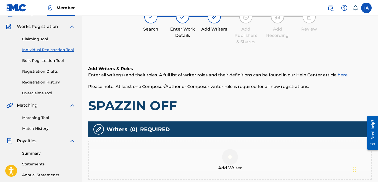
scroll to position [39, 0]
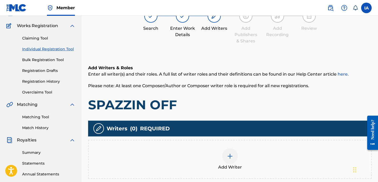
click at [243, 146] on div "Add Writer" at bounding box center [230, 159] width 284 height 39
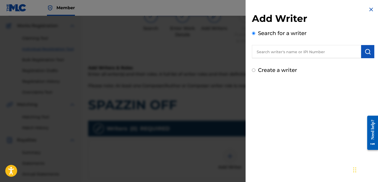
click at [266, 73] on div "Create a writer" at bounding box center [313, 70] width 122 height 8
click at [267, 71] on label "Create a writer" at bounding box center [277, 70] width 39 height 6
radio input "true"
click at [256, 71] on input "Create a writer" at bounding box center [253, 70] width 3 height 3
radio input "false"
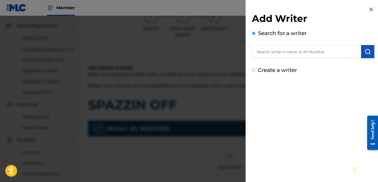
radio input "true"
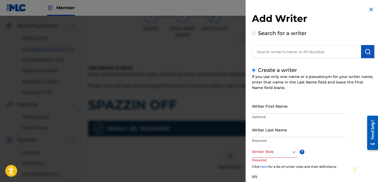
click at [269, 135] on input "Writer Last Name" at bounding box center [298, 129] width 93 height 15
paste input "[PERSON_NAME] [PERSON_NAME]"
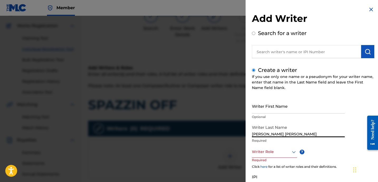
drag, startPoint x: 636, startPoint y: 245, endPoint x: 363, endPoint y: 150, distance: 289.1
type input "[PERSON_NAME]"
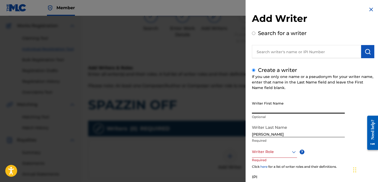
click at [287, 105] on input "Writer First Name" at bounding box center [298, 106] width 93 height 15
paste input "[PERSON_NAME]"
type input "[PERSON_NAME]"
click at [266, 151] on div at bounding box center [274, 152] width 45 height 7
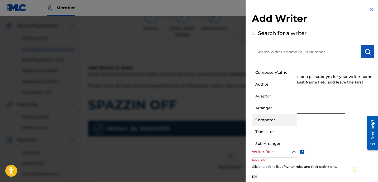
click at [269, 120] on div "Composer" at bounding box center [274, 120] width 45 height 12
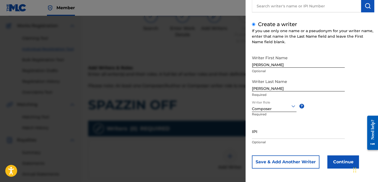
scroll to position [47, 0]
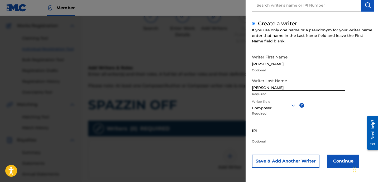
click at [303, 136] on input "IPI" at bounding box center [298, 130] width 93 height 15
paste input "01135874446"
type input "01135874446"
click at [338, 165] on button "Continue" at bounding box center [344, 161] width 32 height 13
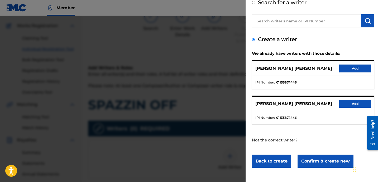
scroll to position [31, 0]
click at [318, 37] on div "Create a writer We already have writers with those details: [PERSON_NAME] [PERS…" at bounding box center [313, 101] width 122 height 133
click at [349, 71] on button "Add" at bounding box center [355, 69] width 32 height 8
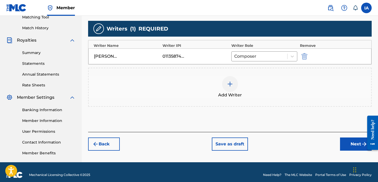
click at [346, 144] on button "Next" at bounding box center [356, 144] width 32 height 13
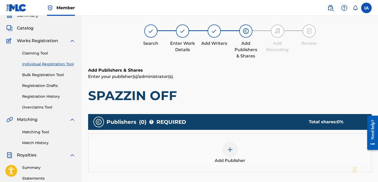
scroll to position [24, 0]
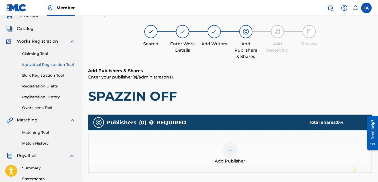
click at [283, 141] on div "Add Publisher" at bounding box center [230, 153] width 284 height 39
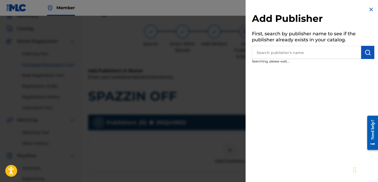
click at [290, 97] on div "Add Publisher First, search by publisher name to see if the publisher already e…" at bounding box center [313, 91] width 135 height 182
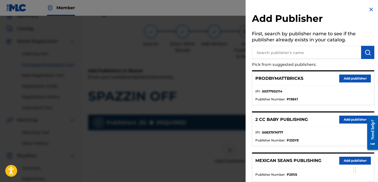
click at [317, 58] on input "text" at bounding box center [306, 52] width 109 height 13
paste input "FARIEL"
type input "FARIEL"
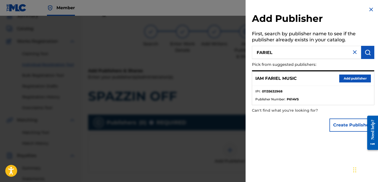
click at [357, 79] on button "Add publisher" at bounding box center [355, 79] width 32 height 8
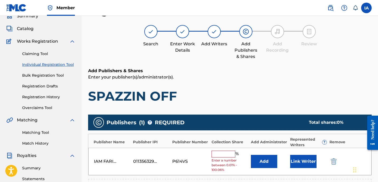
click at [229, 154] on input "text" at bounding box center [224, 154] width 24 height 7
click at [225, 154] on input "text" at bounding box center [224, 154] width 24 height 7
type input "50"
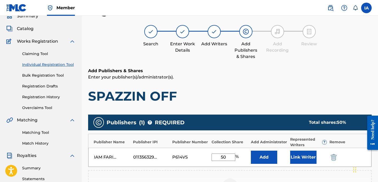
drag, startPoint x: 230, startPoint y: 158, endPoint x: 199, endPoint y: 140, distance: 35.4
click at [219, 155] on input "50" at bounding box center [224, 157] width 24 height 7
click at [264, 158] on button "Add" at bounding box center [264, 157] width 26 height 13
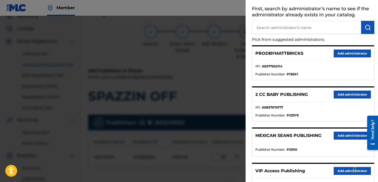
scroll to position [44, 0]
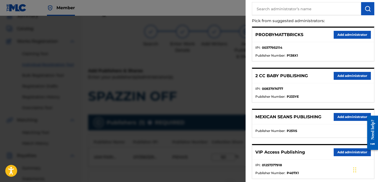
click at [339, 151] on button "Add administrator" at bounding box center [352, 153] width 37 height 8
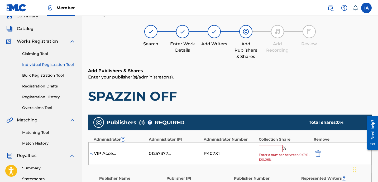
click at [279, 152] on div "% Enter a number between 0.01% - 100.06%" at bounding box center [285, 153] width 52 height 17
click at [279, 146] on input "text" at bounding box center [271, 148] width 24 height 7
paste input "50"
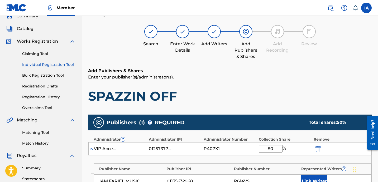
type input "50"
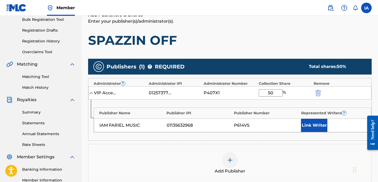
scroll to position [113, 0]
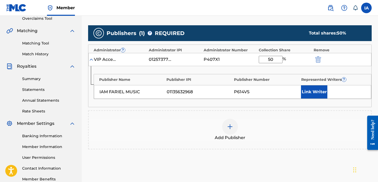
click at [313, 93] on button "Link Writer" at bounding box center [314, 92] width 26 height 13
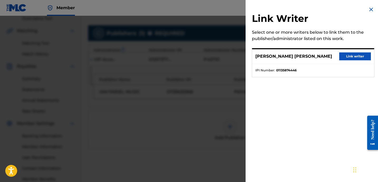
click at [356, 55] on button "Link writer" at bounding box center [355, 57] width 32 height 8
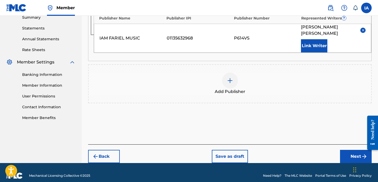
click at [108, 150] on button "Back" at bounding box center [104, 156] width 32 height 13
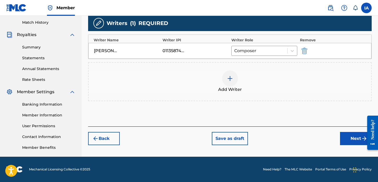
scroll to position [145, 0]
click at [107, 142] on button "Back" at bounding box center [104, 138] width 32 height 13
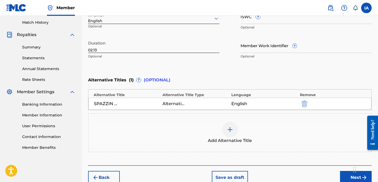
click at [345, 175] on button "Next" at bounding box center [356, 177] width 32 height 13
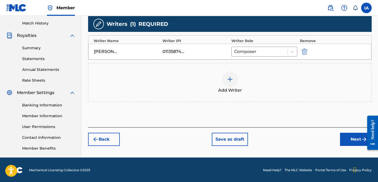
click at [349, 143] on button "Next" at bounding box center [356, 139] width 32 height 13
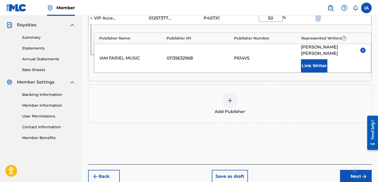
scroll to position [175, 0]
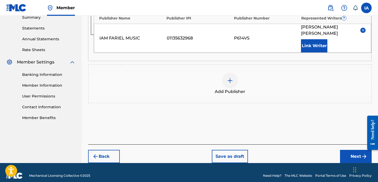
click at [347, 154] on button "Next" at bounding box center [356, 156] width 32 height 13
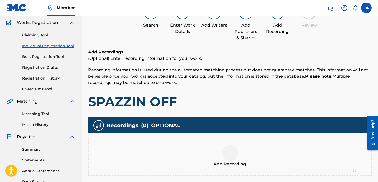
scroll to position [43, 0]
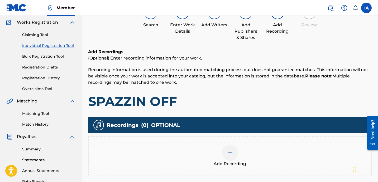
click at [236, 163] on span "Add Recording" at bounding box center [230, 164] width 32 height 6
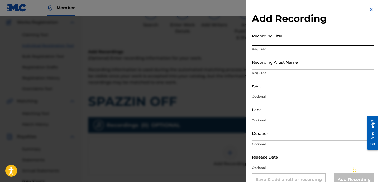
click at [283, 38] on input "Recording Title" at bounding box center [313, 38] width 122 height 15
drag, startPoint x: 282, startPoint y: 42, endPoint x: 283, endPoint y: 46, distance: 4.5
click at [282, 42] on input "Recording Title" at bounding box center [313, 38] width 122 height 15
paste input "SPAZZIN OFF"
type input "SPAZZIN OFF"
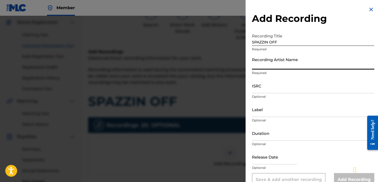
click at [281, 65] on input "Recording Artist Name" at bounding box center [313, 62] width 122 height 15
click at [294, 68] on input "Recording Artist Name" at bounding box center [313, 62] width 122 height 15
paste input "XPRESSION"
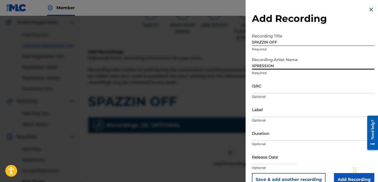
type input "XPRESSION"
click at [272, 98] on p "Optional" at bounding box center [313, 97] width 122 height 5
click at [275, 92] on input "ISRC" at bounding box center [313, 85] width 122 height 15
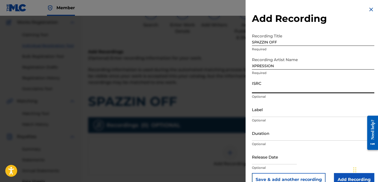
paste input "TCAGE2291084"
type input "TCAGE2291084"
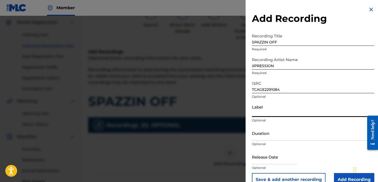
click at [263, 111] on input "Label" at bounding box center [313, 109] width 122 height 15
paste input "KRYPTIC REIGN MUSIC"
type input "KRYPTIC REIGN MUSIC"
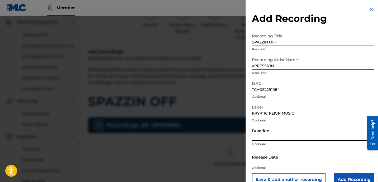
click at [292, 137] on input "Duration" at bounding box center [313, 133] width 122 height 15
paste input "2:13"
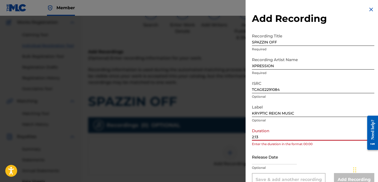
click at [253, 136] on input "2:13" at bounding box center [313, 133] width 122 height 15
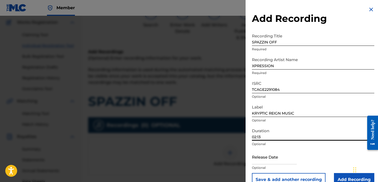
type input "02:13"
click at [339, 175] on input "Add Recording" at bounding box center [354, 179] width 40 height 13
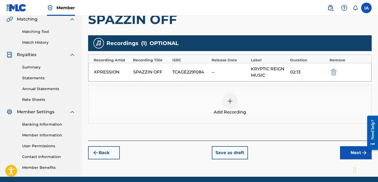
scroll to position [145, 0]
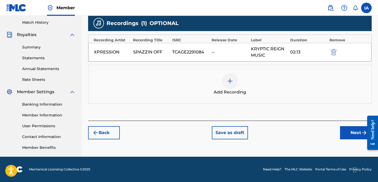
click at [352, 136] on button "Next" at bounding box center [356, 132] width 32 height 13
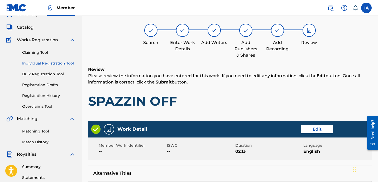
scroll to position [24, 0]
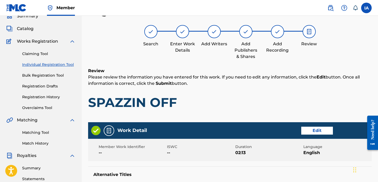
click at [239, 81] on p "Please review the information you have entered for this work. If you need to ed…" at bounding box center [230, 80] width 284 height 13
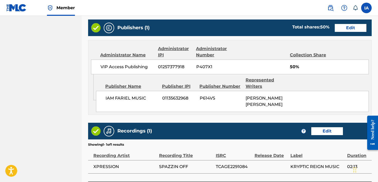
scroll to position [328, 0]
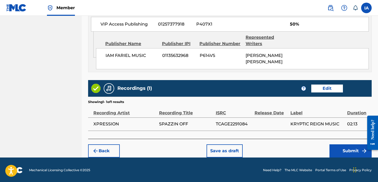
click at [342, 154] on button "Submit" at bounding box center [351, 151] width 42 height 13
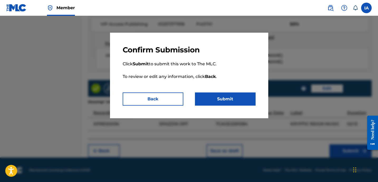
click at [234, 101] on button "Submit" at bounding box center [225, 99] width 61 height 13
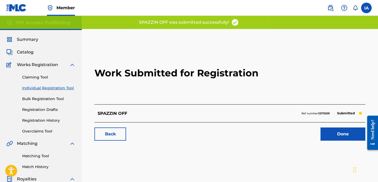
scroll to position [1, 0]
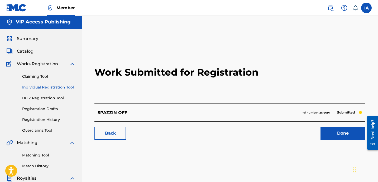
click at [50, 89] on link "Individual Registration Tool" at bounding box center [48, 88] width 53 height 6
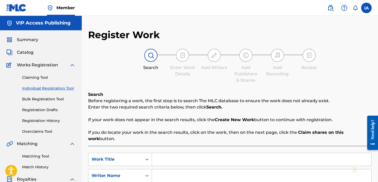
click at [228, 153] on input "Search Form" at bounding box center [262, 159] width 220 height 13
paste input "SMOKE WITH ME [PERSON_NAME]"
type input "SMOKE WITH ME [PERSON_NAME]"
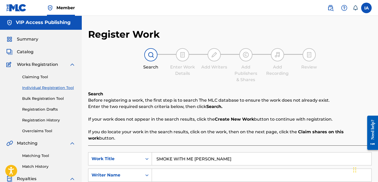
scroll to position [16, 0]
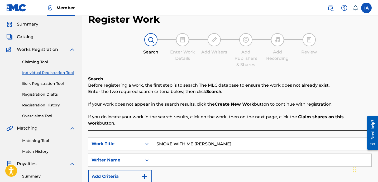
click at [232, 154] on input "Search Form" at bounding box center [262, 160] width 220 height 13
click at [242, 154] on input "Search Form" at bounding box center [262, 160] width 220 height 13
paste input "[PERSON_NAME] [PERSON_NAME]"
type input "[PERSON_NAME] [PERSON_NAME]"
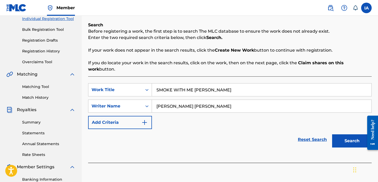
scroll to position [110, 0]
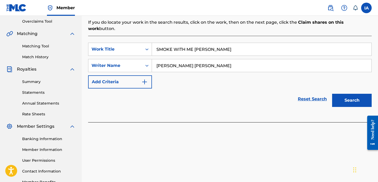
click at [348, 97] on button "Search" at bounding box center [352, 100] width 40 height 13
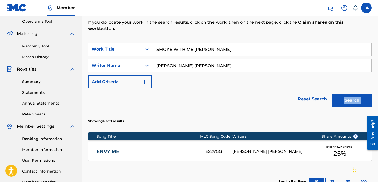
click at [260, 103] on div "SearchWithCriteriae94814eb-24aa-45c0-b19b-1668027905a6 Work Title SMOKE WITH ME…" at bounding box center [230, 121] width 284 height 171
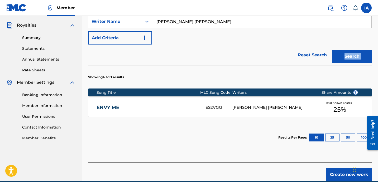
scroll to position [173, 0]
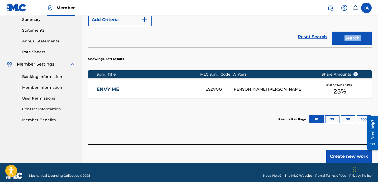
click at [336, 150] on button "Create new work" at bounding box center [349, 156] width 45 height 13
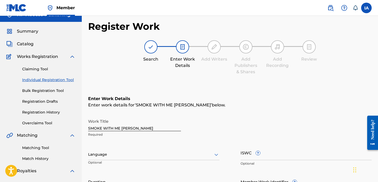
scroll to position [17, 0]
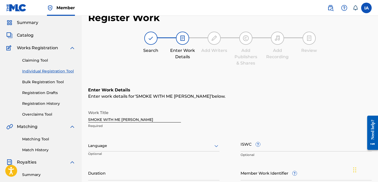
click at [174, 144] on div at bounding box center [153, 146] width 131 height 7
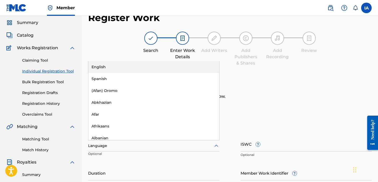
click at [188, 66] on div "English" at bounding box center [153, 67] width 131 height 12
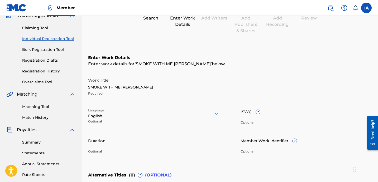
scroll to position [50, 0]
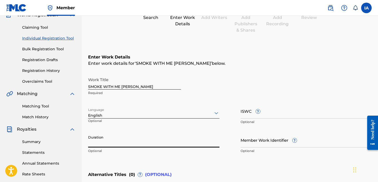
click at [174, 147] on input "Duration" at bounding box center [153, 140] width 131 height 15
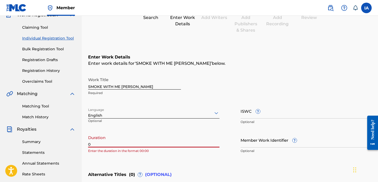
paste input "2:50"
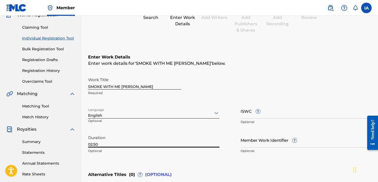
type input "02:50"
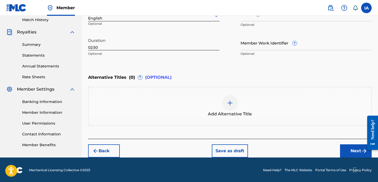
scroll to position [148, 0]
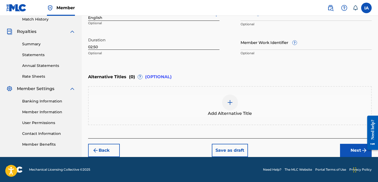
click at [345, 133] on div "Enter Work Details Enter work details for ‘ SMOKE WITH ME [PERSON_NAME] ’ below…" at bounding box center [230, 41] width 284 height 195
click at [347, 147] on button "Next" at bounding box center [356, 150] width 32 height 13
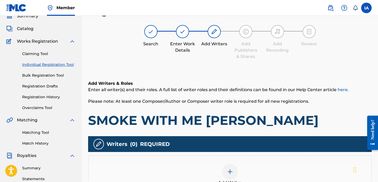
scroll to position [41, 0]
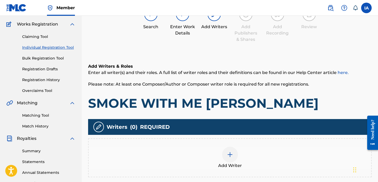
click at [265, 149] on div "Add Writer" at bounding box center [230, 158] width 283 height 22
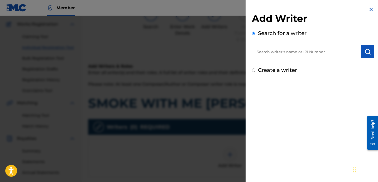
click at [304, 53] on input "text" at bounding box center [306, 51] width 109 height 13
paste input "[PERSON_NAME] [PERSON_NAME]"
type input "[PERSON_NAME] [PERSON_NAME]"
click at [368, 55] on button "submit" at bounding box center [367, 51] width 13 height 13
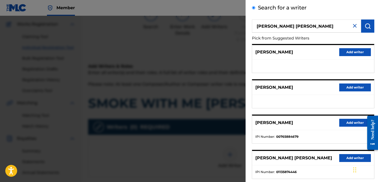
scroll to position [91, 0]
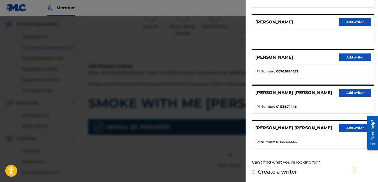
click at [310, 82] on div "[PERSON_NAME] Add writer [PERSON_NAME] Add writer [PERSON_NAME] Add writer IPI …" at bounding box center [313, 64] width 122 height 171
click at [352, 92] on button "Add writer" at bounding box center [355, 93] width 32 height 8
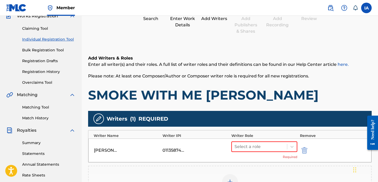
scroll to position [60, 0]
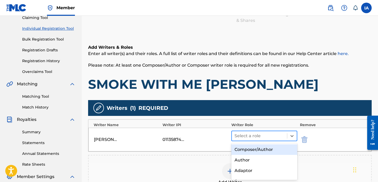
click at [281, 134] on div at bounding box center [260, 136] width 50 height 7
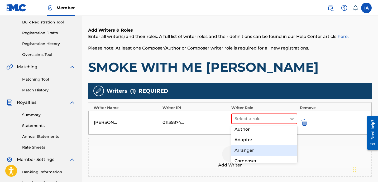
scroll to position [21, 0]
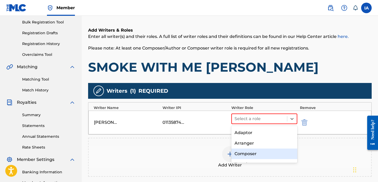
click at [256, 157] on div "Composer" at bounding box center [265, 154] width 66 height 11
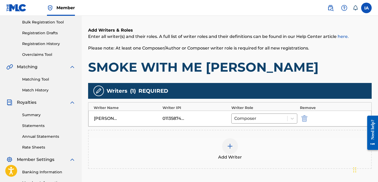
click at [254, 145] on div "Add Writer" at bounding box center [230, 150] width 283 height 22
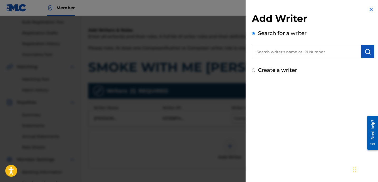
click at [315, 84] on div "Add Writer Search for a writer Create a writer" at bounding box center [313, 91] width 135 height 182
drag, startPoint x: 375, startPoint y: 13, endPoint x: 370, endPoint y: 10, distance: 6.4
click at [372, 11] on div "Add Writer Search for a writer Create a writer" at bounding box center [313, 91] width 135 height 182
click at [370, 9] on img at bounding box center [371, 9] width 6 height 6
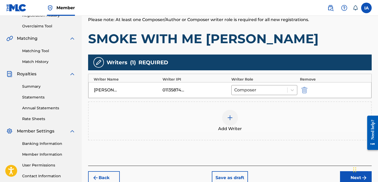
scroll to position [115, 0]
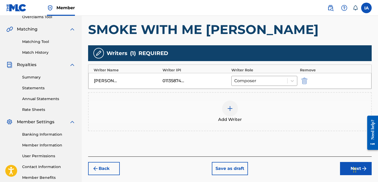
click at [343, 168] on button "Next" at bounding box center [356, 168] width 32 height 13
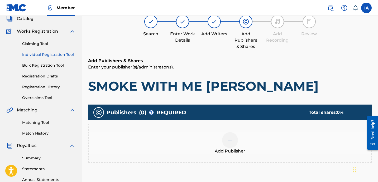
scroll to position [24, 0]
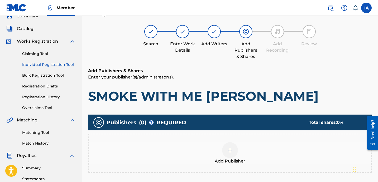
click at [248, 147] on div "Add Publisher" at bounding box center [230, 154] width 283 height 22
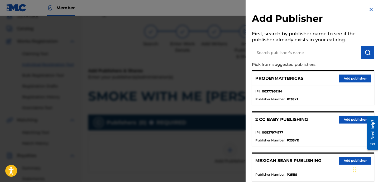
click at [299, 49] on input "text" at bounding box center [306, 52] width 109 height 13
paste input "IAM FARIEL MUSIC"
type input "IAM FARIEL MUSIC"
click at [368, 54] on img "submit" at bounding box center [368, 52] width 6 height 6
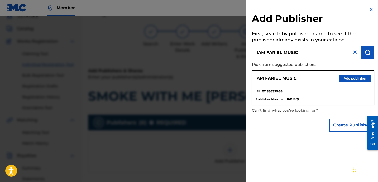
click at [351, 81] on button "Add publisher" at bounding box center [355, 79] width 32 height 8
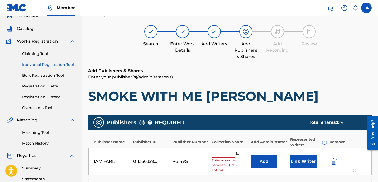
click at [231, 156] on input "text" at bounding box center [224, 154] width 24 height 7
click at [228, 152] on input "text" at bounding box center [224, 154] width 24 height 7
type input "50"
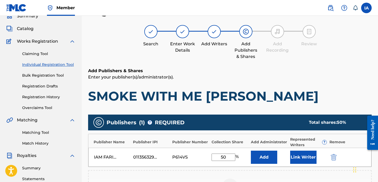
drag, startPoint x: 229, startPoint y: 160, endPoint x: 198, endPoint y: 137, distance: 38.3
click at [200, 138] on div "Publisher Name Publisher IPI Publisher Number Collection Share Add Administrato…" at bounding box center [230, 150] width 284 height 33
click at [265, 161] on button "Add" at bounding box center [264, 157] width 26 height 13
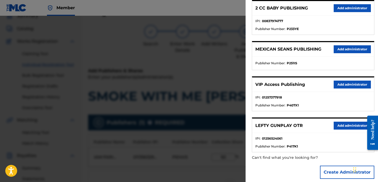
scroll to position [117, 0]
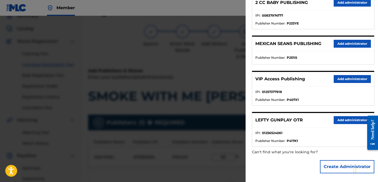
click at [346, 78] on button "Add administrator" at bounding box center [352, 79] width 37 height 8
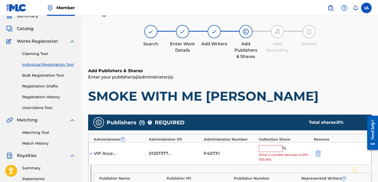
click at [274, 151] on input "text" at bounding box center [271, 148] width 24 height 7
paste input "50"
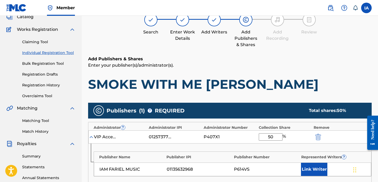
scroll to position [41, 0]
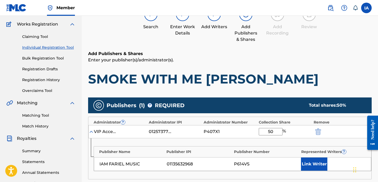
type input "50"
click at [322, 168] on button "Link Writer" at bounding box center [314, 164] width 26 height 13
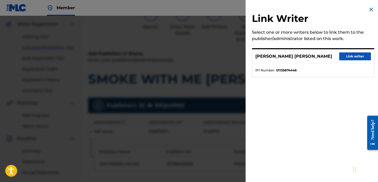
click at [351, 58] on button "Link writer" at bounding box center [355, 57] width 32 height 8
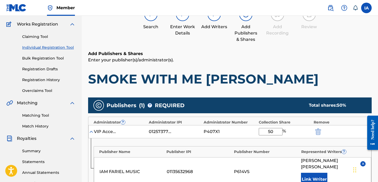
click at [264, 48] on div "Register Work Search Enter Work Details Add Writers Add Publishers & Shares Add…" at bounding box center [230, 142] width 284 height 309
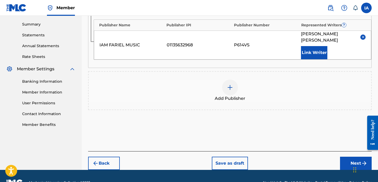
scroll to position [175, 0]
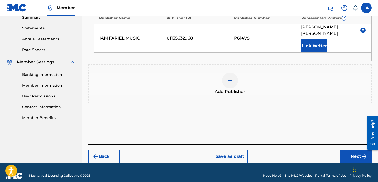
click at [347, 152] on button "Next" at bounding box center [356, 156] width 32 height 13
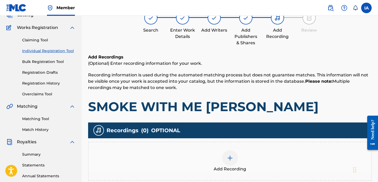
scroll to position [89, 0]
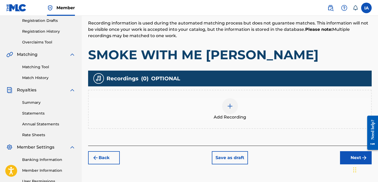
click at [262, 107] on div "Add Recording" at bounding box center [230, 109] width 283 height 22
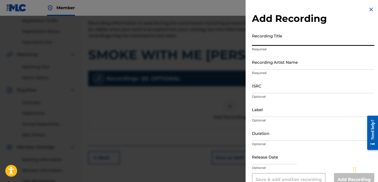
click at [281, 40] on input "Recording Title" at bounding box center [313, 38] width 122 height 15
paste input "SMOKE WITH ME [PERSON_NAME]"
paste input "JAYPDTPSG"
type input "SMOKE WITH ME [PERSON_NAME]"
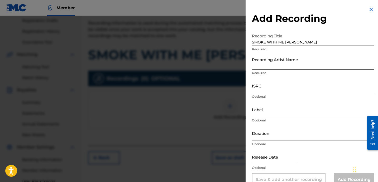
click at [285, 62] on input "Recording Artist Name" at bounding box center [313, 62] width 122 height 15
paste input "JAYPDTPSG"
type input "JAYPDTPSG"
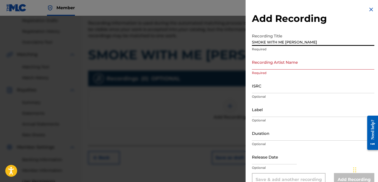
type input "SMOKE WITH ME [PERSON_NAME]"
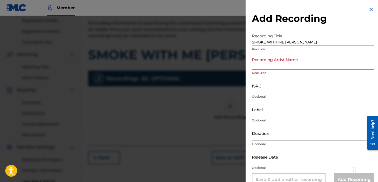
click at [281, 64] on input "Recording Artist Name" at bounding box center [313, 62] width 122 height 15
paste input "JAYPDTPSG"
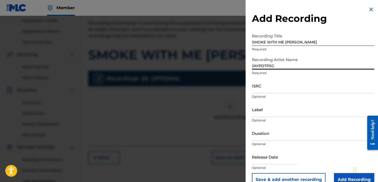
type input "JAYPDTPSG"
click at [280, 85] on input "ISRC" at bounding box center [313, 85] width 122 height 15
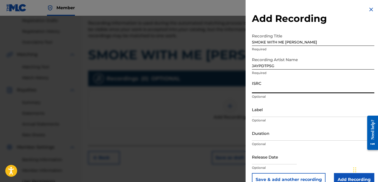
click at [270, 82] on input "ISRC" at bounding box center [313, 85] width 122 height 15
paste input "QZNMW2167974"
type input "QZNMW2167974"
click at [277, 112] on input "Label" at bounding box center [313, 109] width 122 height 15
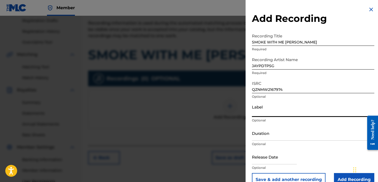
click at [262, 111] on input "Label" at bounding box center [313, 109] width 122 height 15
paste input "JAYPDTPSG"
type input "JAYPDTPSG"
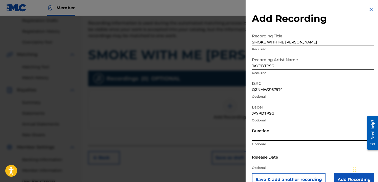
click at [284, 141] on input "Duration" at bounding box center [313, 133] width 122 height 15
click at [278, 135] on input "Duration" at bounding box center [313, 133] width 122 height 15
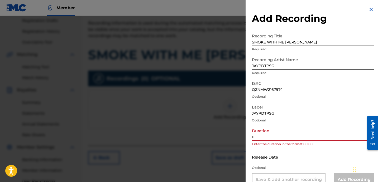
paste input "2:50"
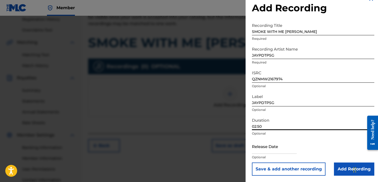
scroll to position [107, 0]
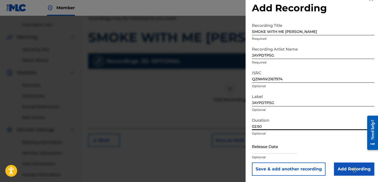
type input "02:50"
click at [338, 166] on input "Add Recording" at bounding box center [354, 169] width 40 height 13
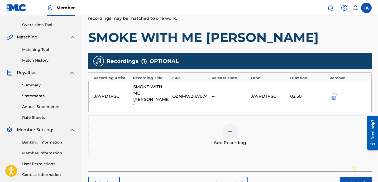
click at [344, 177] on button "Next" at bounding box center [356, 183] width 32 height 13
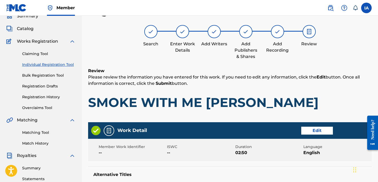
click at [274, 85] on p "Please review the information you have entered for this work. If you need to ed…" at bounding box center [230, 80] width 284 height 13
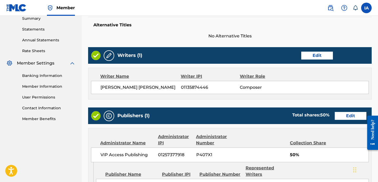
scroll to position [166, 0]
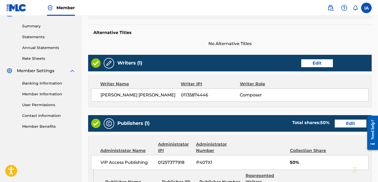
click at [178, 48] on div "Work Detail Edit Member Work Identifier -- ISWC -- Duration 02:50 Language Engl…" at bounding box center [230, 128] width 284 height 297
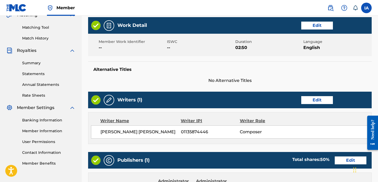
scroll to position [128, 0]
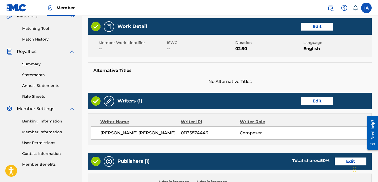
click at [314, 26] on button "Edit" at bounding box center [317, 27] width 32 height 8
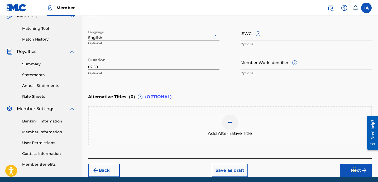
click at [229, 127] on div at bounding box center [230, 123] width 16 height 16
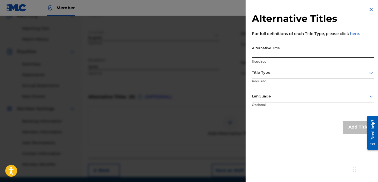
click at [292, 50] on input "Alternative Title" at bounding box center [313, 50] width 122 height 15
paste input "SMOKE WITH ME [PERSON_NAME] FEAT YBF [PERSON_NAME] AND [PERSON_NAME]"
type input "SMOKE WITH ME [PERSON_NAME] FEAT YBF [PERSON_NAME] AND [PERSON_NAME]"
click at [278, 70] on div at bounding box center [313, 72] width 122 height 7
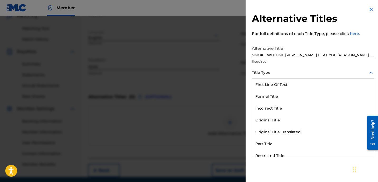
scroll to position [51, 0]
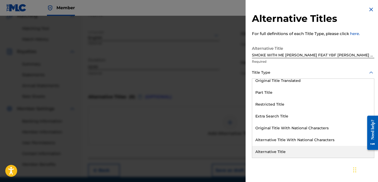
click at [287, 155] on div "Alternative Title" at bounding box center [313, 152] width 122 height 12
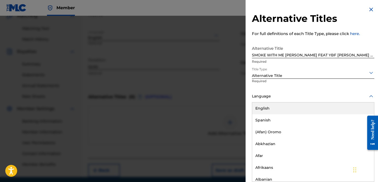
click at [277, 100] on div "Language" at bounding box center [313, 97] width 122 height 12
click at [297, 110] on div "English" at bounding box center [313, 109] width 122 height 12
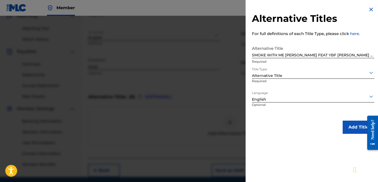
click at [348, 125] on button "Add Title" at bounding box center [359, 127] width 32 height 13
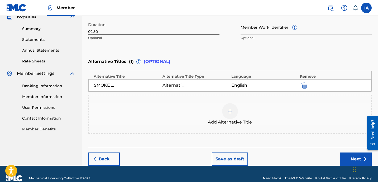
scroll to position [172, 0]
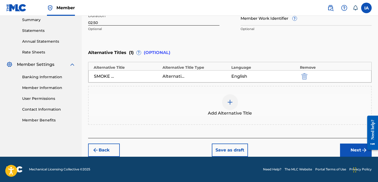
click at [355, 146] on button "Next" at bounding box center [356, 150] width 32 height 13
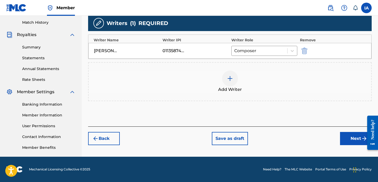
click at [344, 138] on button "Next" at bounding box center [356, 138] width 32 height 13
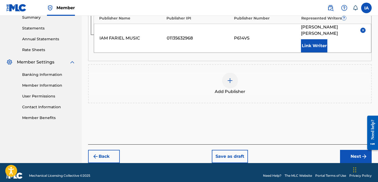
click at [351, 150] on button "Next" at bounding box center [356, 156] width 32 height 13
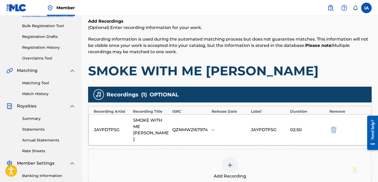
scroll to position [119, 0]
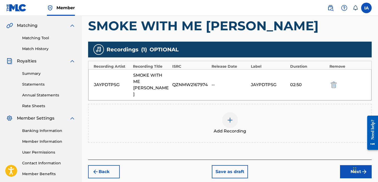
click at [348, 166] on button "Next" at bounding box center [356, 172] width 32 height 13
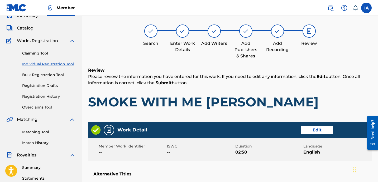
scroll to position [24, 0]
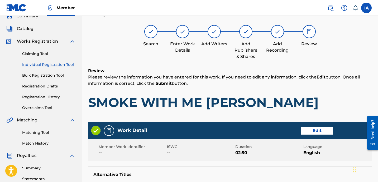
click at [277, 112] on div "Review Please review the information you have entered for this work. If you nee…" at bounding box center [230, 93] width 284 height 51
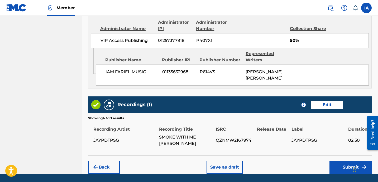
scroll to position [347, 0]
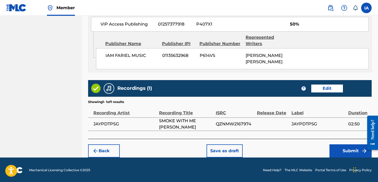
click at [344, 153] on button "Submit" at bounding box center [351, 151] width 42 height 13
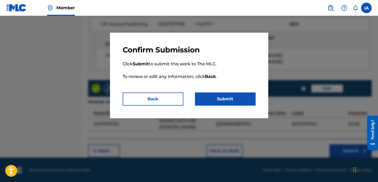
click at [221, 96] on button "Submit" at bounding box center [225, 99] width 61 height 13
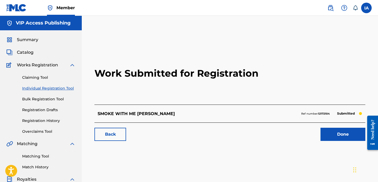
click at [67, 86] on div "Claiming Tool Individual Registration Tool Bulk Registration Tool Registration …" at bounding box center [40, 101] width 69 height 66
click at [73, 89] on link "Individual Registration Tool" at bounding box center [48, 89] width 53 height 6
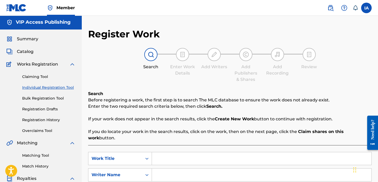
scroll to position [1, 0]
click at [266, 152] on input "Search Form" at bounding box center [262, 158] width 220 height 13
paste input "RUN [PERSON_NAME] RUN"
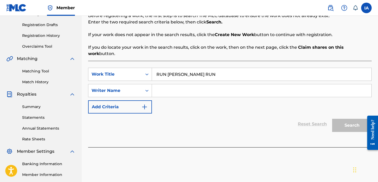
type input "RUN [PERSON_NAME] RUN"
click at [264, 87] on input "Search Form" at bounding box center [262, 90] width 220 height 13
click at [232, 96] on div "SearchWithCriteriae94814eb-24aa-45c0-b19b-1668027905a6 Work Title RUN [PERSON_N…" at bounding box center [230, 91] width 284 height 46
click at [231, 90] on input "Search Form" at bounding box center [262, 90] width 220 height 13
click at [255, 84] on input "Search Form" at bounding box center [262, 90] width 220 height 13
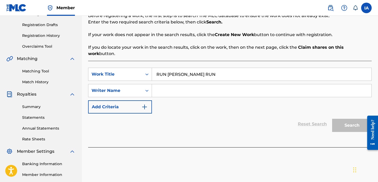
paste input "[PERSON_NAME] [PERSON_NAME]"
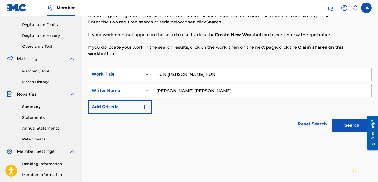
type input "[PERSON_NAME] [PERSON_NAME]"
click at [352, 119] on button "Search" at bounding box center [352, 125] width 40 height 13
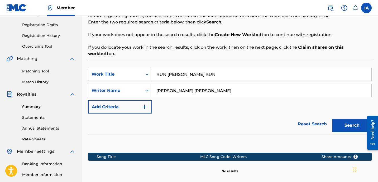
scroll to position [145, 0]
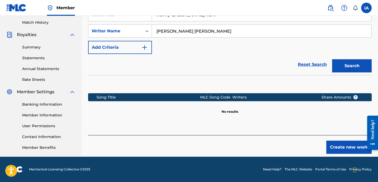
click at [336, 141] on button "Create new work" at bounding box center [349, 147] width 45 height 13
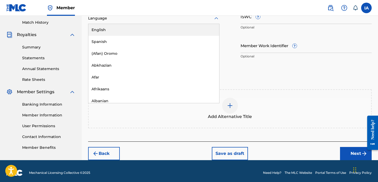
click at [168, 20] on div at bounding box center [153, 18] width 131 height 7
click at [163, 29] on div "English" at bounding box center [153, 30] width 131 height 12
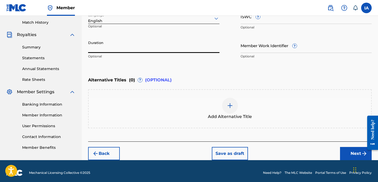
click at [175, 50] on input "Duration" at bounding box center [153, 45] width 131 height 15
click at [121, 50] on input "Duration" at bounding box center [153, 45] width 131 height 15
type input "02:54"
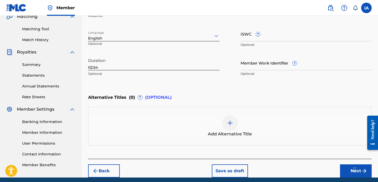
scroll to position [109, 0]
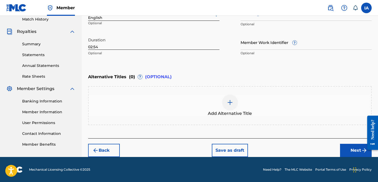
click at [350, 149] on button "Next" at bounding box center [356, 150] width 32 height 13
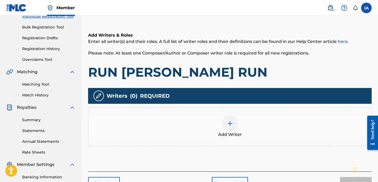
scroll to position [145, 0]
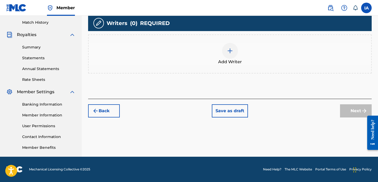
click at [258, 60] on div "Add Writer" at bounding box center [230, 54] width 283 height 22
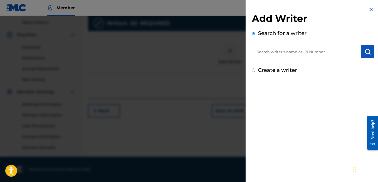
click at [321, 55] on input "text" at bounding box center [306, 51] width 109 height 13
paste input "[PERSON_NAME] [PERSON_NAME]"
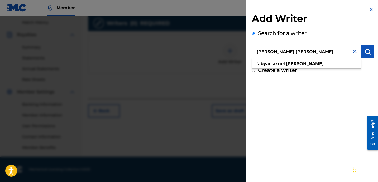
type input "[PERSON_NAME] [PERSON_NAME]"
click at [368, 55] on button "submit" at bounding box center [367, 51] width 13 height 13
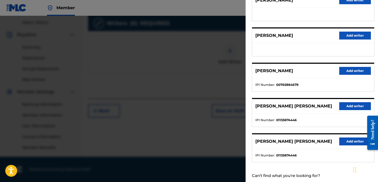
scroll to position [79, 0]
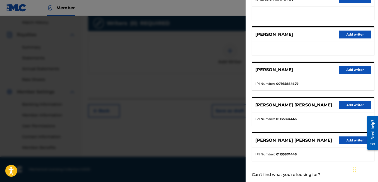
click at [358, 106] on button "Add writer" at bounding box center [355, 105] width 32 height 8
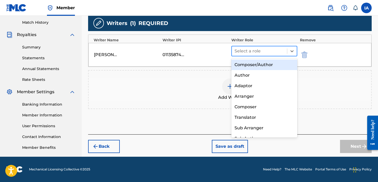
click at [279, 53] on div at bounding box center [260, 51] width 50 height 7
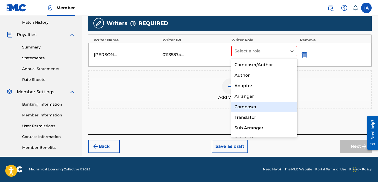
click at [266, 112] on div "Composer" at bounding box center [265, 107] width 66 height 11
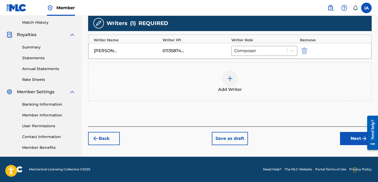
click at [346, 135] on button "Next" at bounding box center [356, 138] width 32 height 13
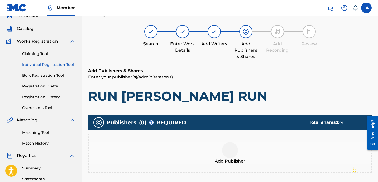
scroll to position [24, 0]
click at [269, 151] on div "Add Publisher" at bounding box center [230, 154] width 283 height 22
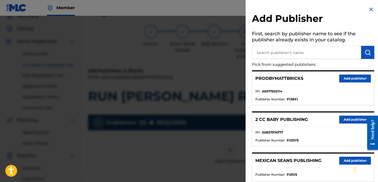
paste input "FARIEL"
click at [284, 52] on input "text" at bounding box center [306, 52] width 109 height 13
type input "FARIEL"
click at [370, 53] on button "submit" at bounding box center [367, 52] width 13 height 13
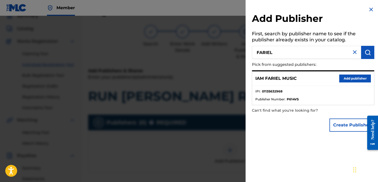
click at [341, 80] on button "Add publisher" at bounding box center [355, 79] width 32 height 8
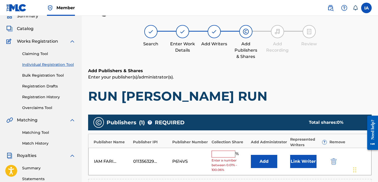
click at [229, 156] on input "text" at bounding box center [224, 154] width 24 height 7
click at [225, 154] on input "text" at bounding box center [224, 154] width 24 height 7
type input "50"
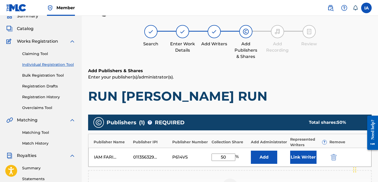
drag, startPoint x: 232, startPoint y: 160, endPoint x: 210, endPoint y: 148, distance: 24.8
click at [210, 148] on div "Publisher Name Publisher IPI Publisher Number Collection Share Add Administrato…" at bounding box center [230, 150] width 284 height 33
click at [274, 158] on button "Add" at bounding box center [264, 157] width 26 height 13
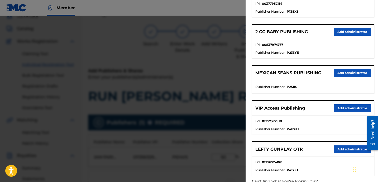
scroll to position [89, 0]
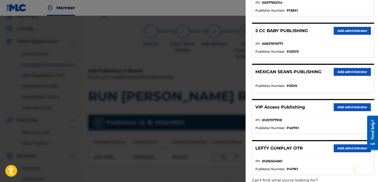
click at [345, 108] on button "Add administrator" at bounding box center [352, 107] width 37 height 8
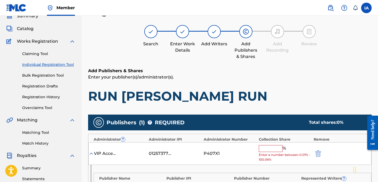
click at [273, 150] on input "text" at bounding box center [271, 148] width 24 height 7
paste input "50"
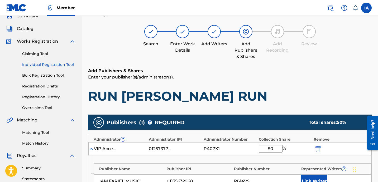
type input "50"
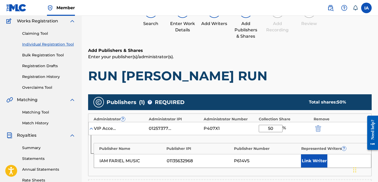
scroll to position [103, 0]
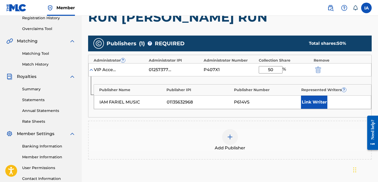
click at [326, 105] on button "Link Writer" at bounding box center [314, 102] width 26 height 13
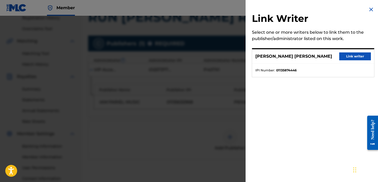
click at [351, 56] on button "Link writer" at bounding box center [355, 57] width 32 height 8
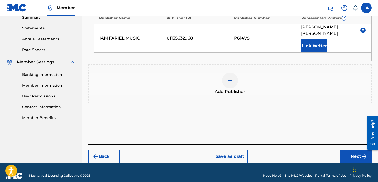
click at [353, 150] on button "Next" at bounding box center [356, 156] width 32 height 13
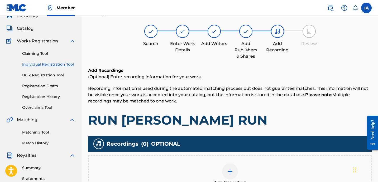
scroll to position [24, 0]
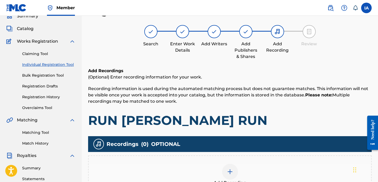
click at [278, 158] on div "Add Recording" at bounding box center [230, 175] width 284 height 39
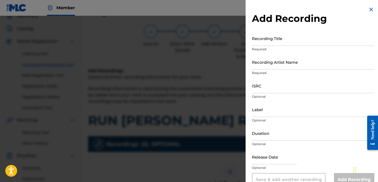
click at [287, 36] on input "Recording Title" at bounding box center [313, 38] width 122 height 15
paste input "RUN [PERSON_NAME] RUN"
type input "RUN [PERSON_NAME] RUN"
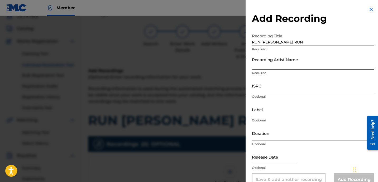
click at [290, 64] on input "Recording Artist Name" at bounding box center [313, 62] width 122 height 15
click at [297, 69] on input "Recording Artist Name" at bounding box center [313, 62] width 122 height 15
paste input "LIL BOUNCER"
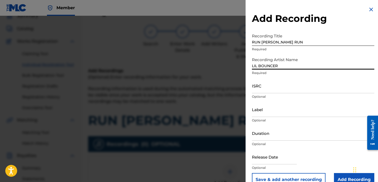
type input "LIL BOUNCER"
click at [279, 90] on input "ISRC" at bounding box center [313, 85] width 122 height 15
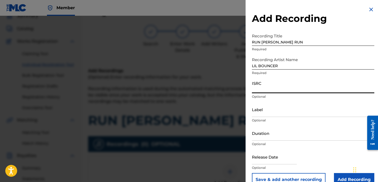
click at [276, 91] on input "ISRC" at bounding box center [313, 85] width 122 height 15
paste input "QZFZ32304489"
type input "QZFZ32304489"
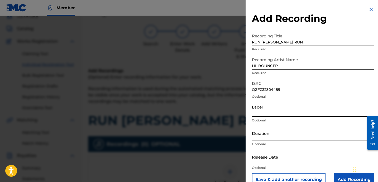
click at [272, 104] on input "Label" at bounding box center [313, 109] width 122 height 15
click at [295, 106] on input "Label" at bounding box center [313, 109] width 122 height 15
paste input "3566447 RECORDS DK"
type input "3566447 RECORDS DK"
click at [269, 134] on input "Duration" at bounding box center [313, 133] width 122 height 15
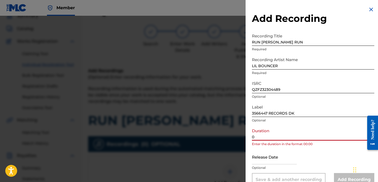
paste input "2:54"
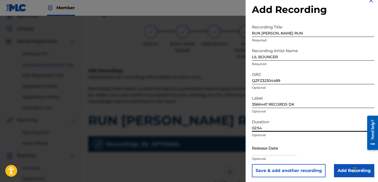
scroll to position [11, 0]
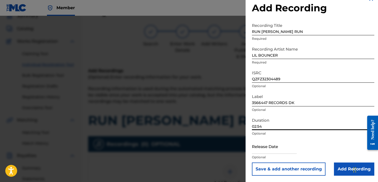
type input "02:54"
click at [334, 163] on input "Add Recording" at bounding box center [354, 169] width 40 height 13
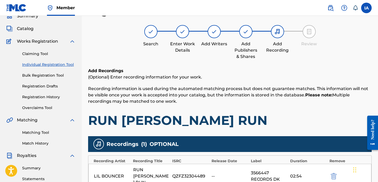
click at [269, 101] on p "Recording information is used during the automated matching process but does no…" at bounding box center [230, 95] width 284 height 19
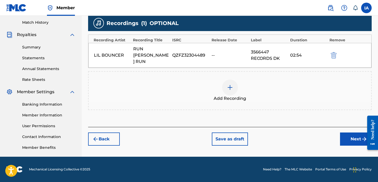
click at [347, 133] on button "Next" at bounding box center [356, 139] width 32 height 13
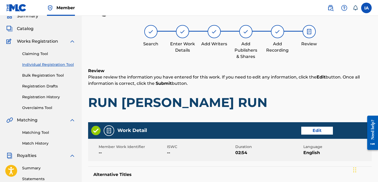
click at [230, 103] on h1 "RUN [PERSON_NAME] RUN" at bounding box center [230, 103] width 284 height 16
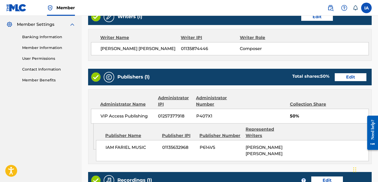
scroll to position [296, 0]
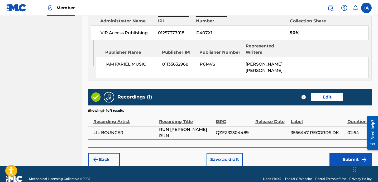
click at [339, 160] on button "Submit" at bounding box center [351, 159] width 42 height 13
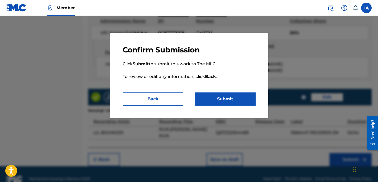
click at [239, 101] on button "Submit" at bounding box center [225, 99] width 61 height 13
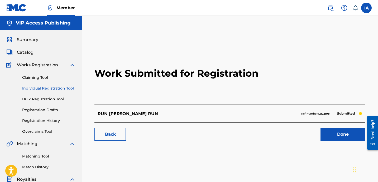
click at [264, 53] on h2 "Work Submitted for Registration" at bounding box center [230, 73] width 271 height 63
